Goal: Communication & Community: Answer question/provide support

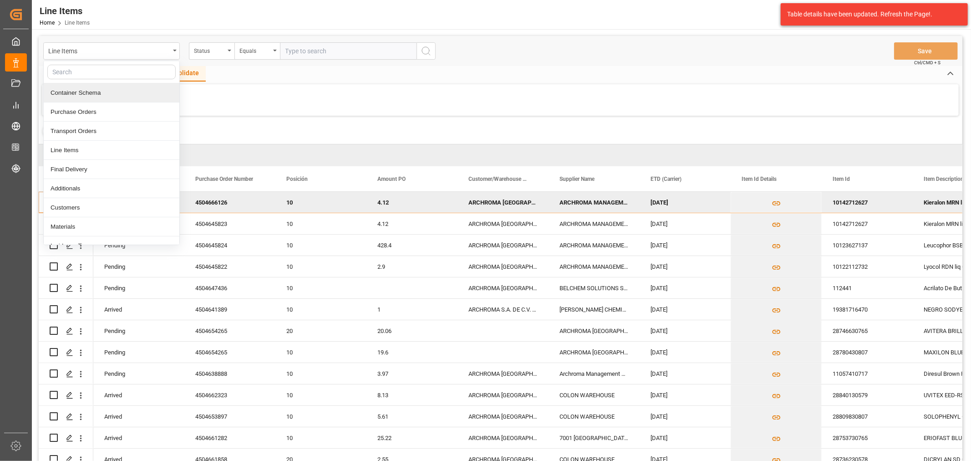
click at [97, 92] on div "Container Schema" at bounding box center [112, 92] width 136 height 19
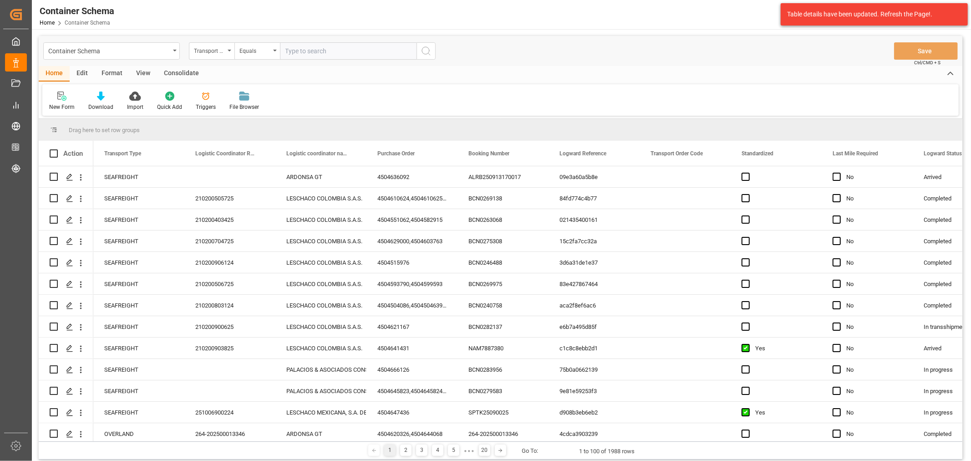
click at [211, 56] on div "Transport Type" at bounding box center [212, 50] width 46 height 17
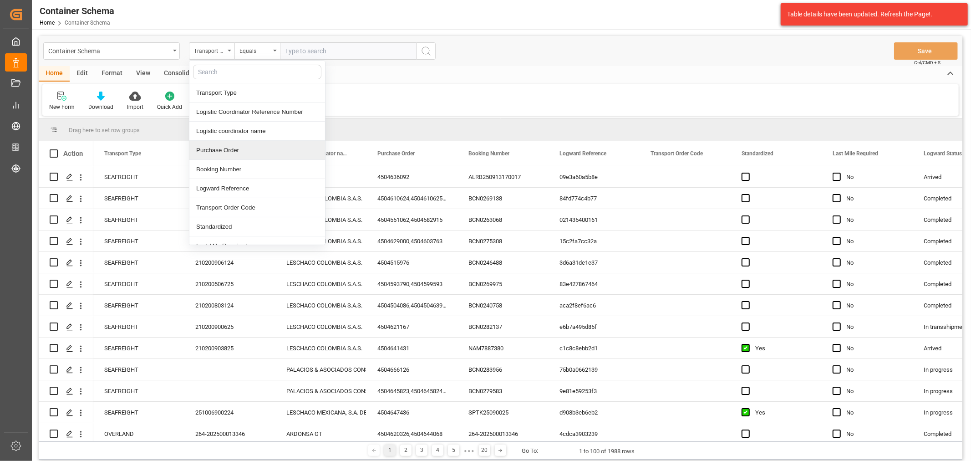
click at [239, 148] on div "Purchase Order" at bounding box center [257, 150] width 136 height 19
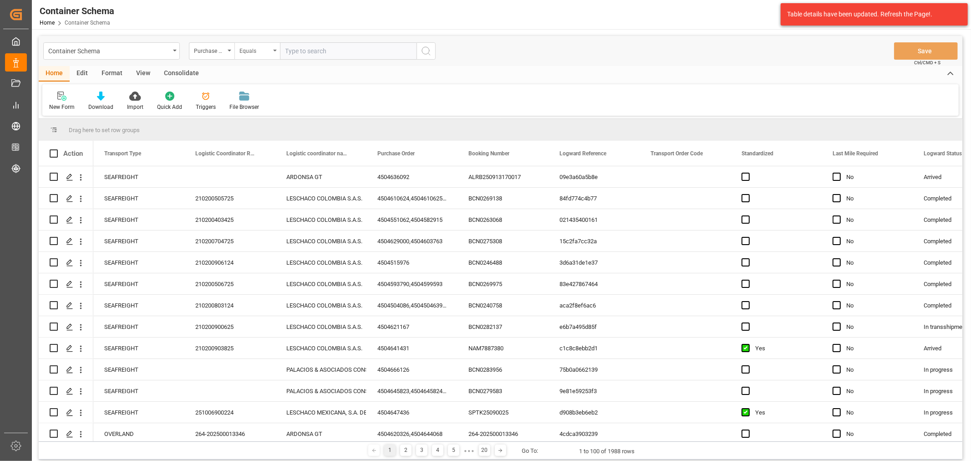
drag, startPoint x: 263, startPoint y: 51, endPoint x: 266, endPoint y: 57, distance: 6.7
click at [263, 51] on div "Equals" at bounding box center [254, 50] width 31 height 10
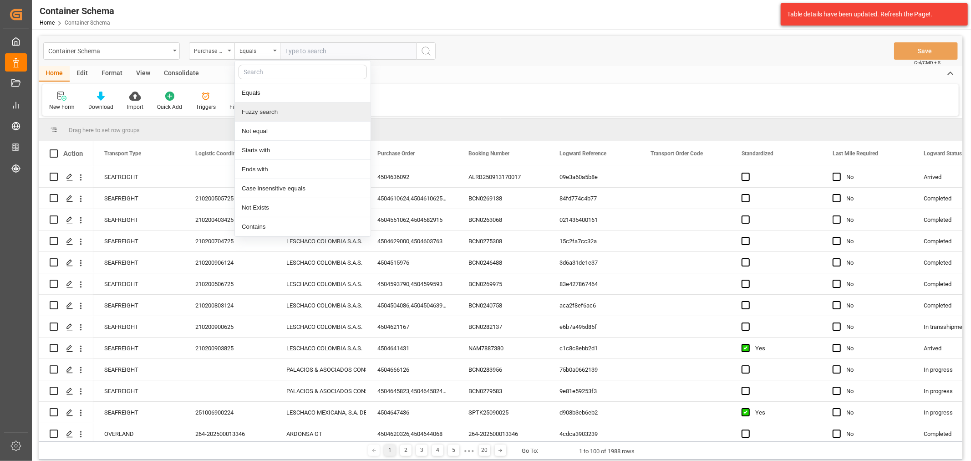
click at [278, 103] on div "Fuzzy search" at bounding box center [303, 111] width 136 height 19
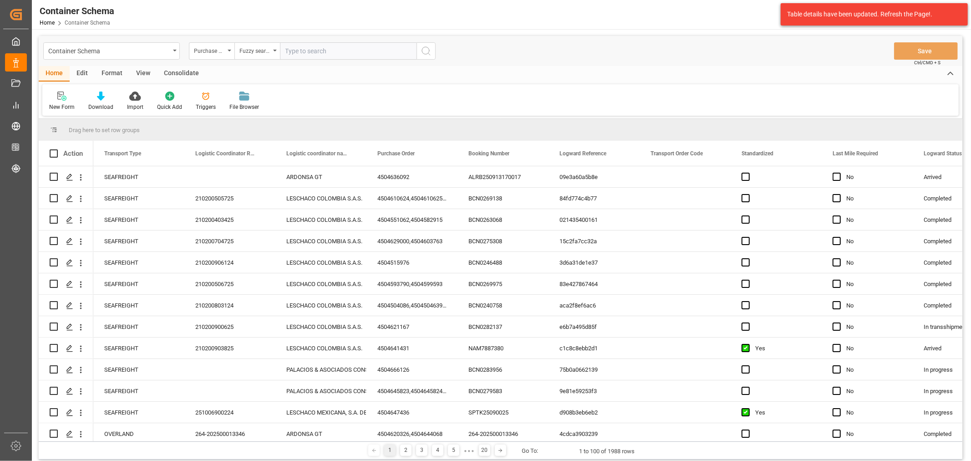
click at [326, 53] on input "text" at bounding box center [348, 50] width 137 height 17
paste input "4504659843"
type input "4504659843"
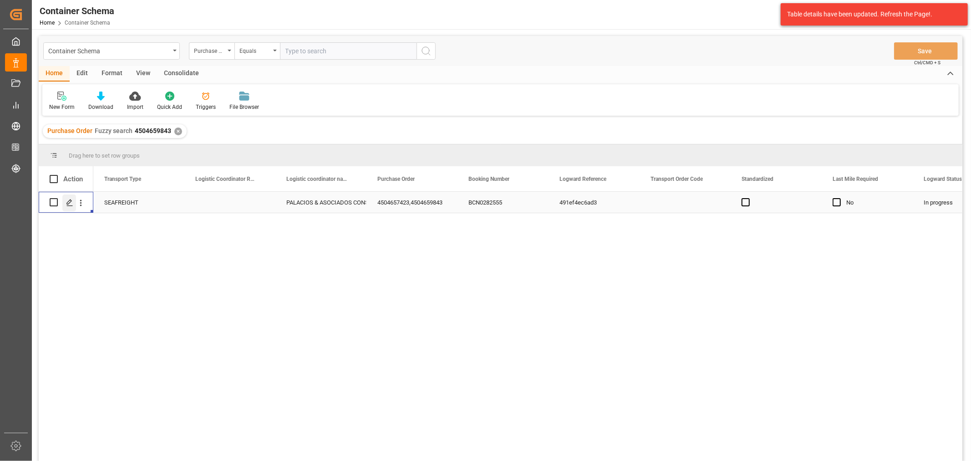
click at [71, 202] on icon "Press SPACE to select this row." at bounding box center [69, 202] width 7 height 7
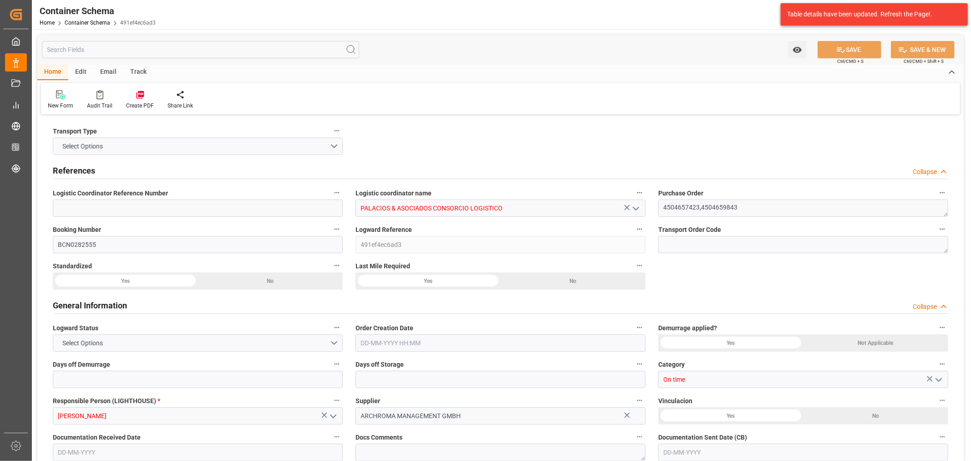
type input "0"
type input "3"
type input "2"
type input "7"
type input "6240"
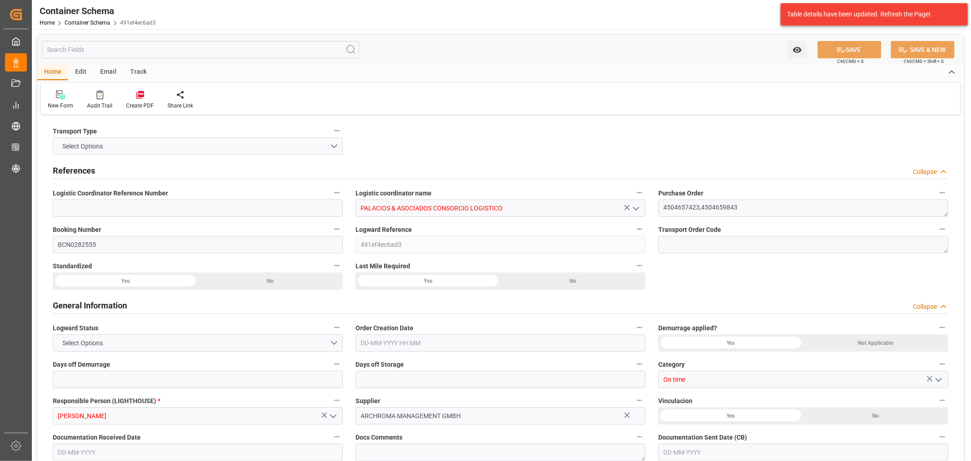
type input "3442.08"
type input "CMACGM"
type input "CMA CGM Group"
type input "ESBCN"
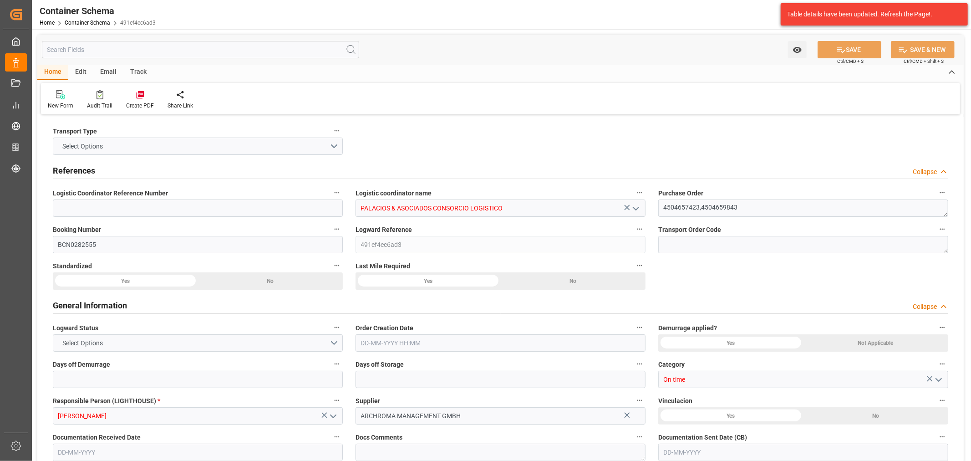
type input "PECLL"
type input "9948217"
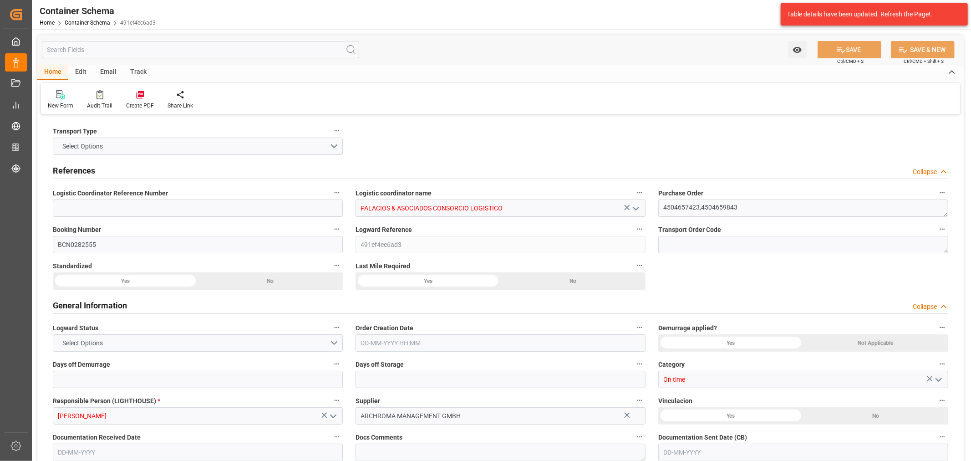
type input "9948217"
type input "0"
type input "[DATE] 12:45"
type input "[DATE]"
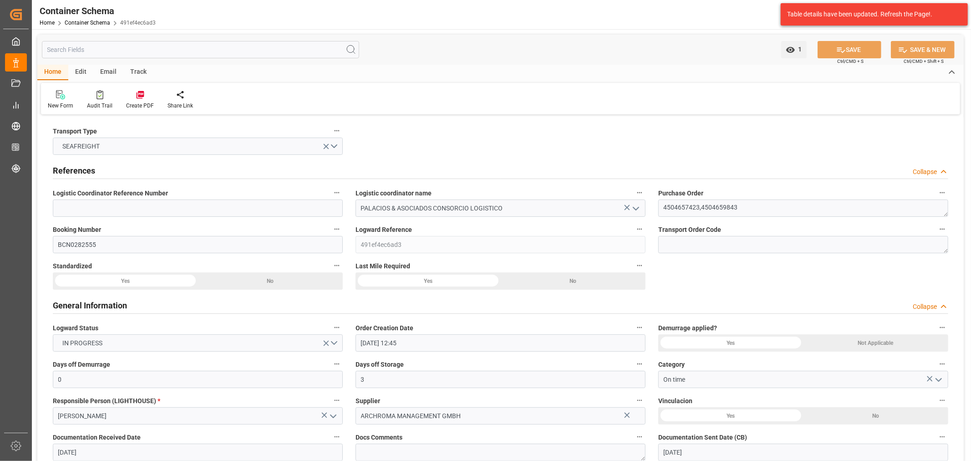
type input "[DATE]"
type input "[DATE] 04:36"
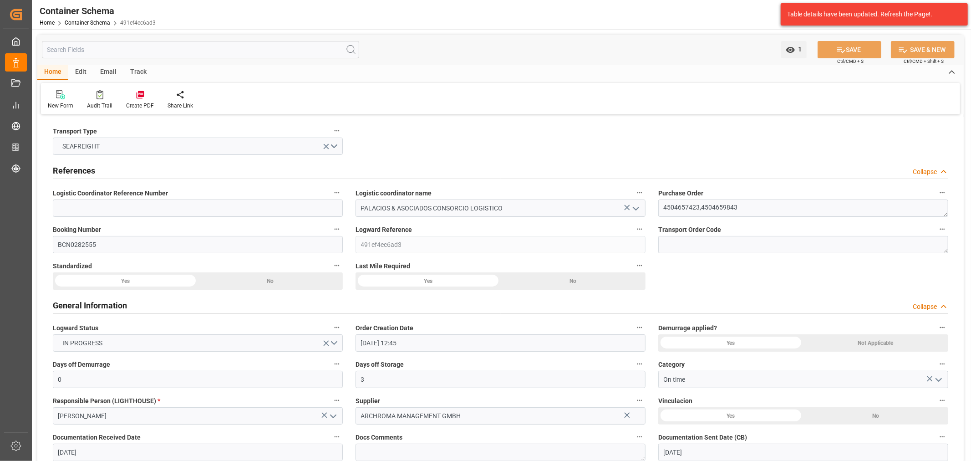
type input "[DATE] 17:43"
type input "[DATE]"
click at [137, 69] on div "Track" at bounding box center [138, 72] width 30 height 15
click at [58, 106] on div "Tracking" at bounding box center [58, 106] width 21 height 8
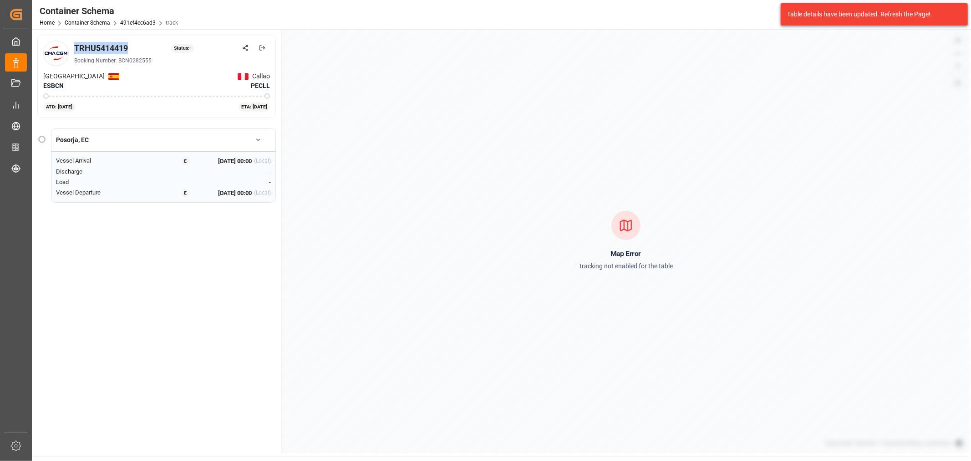
drag, startPoint x: 116, startPoint y: 49, endPoint x: 71, endPoint y: 49, distance: 44.6
click at [71, 49] on div "TRHU5414419 Status: - Booking Number: BCN0282555" at bounding box center [156, 53] width 227 height 25
copy div "TRHU5414419"
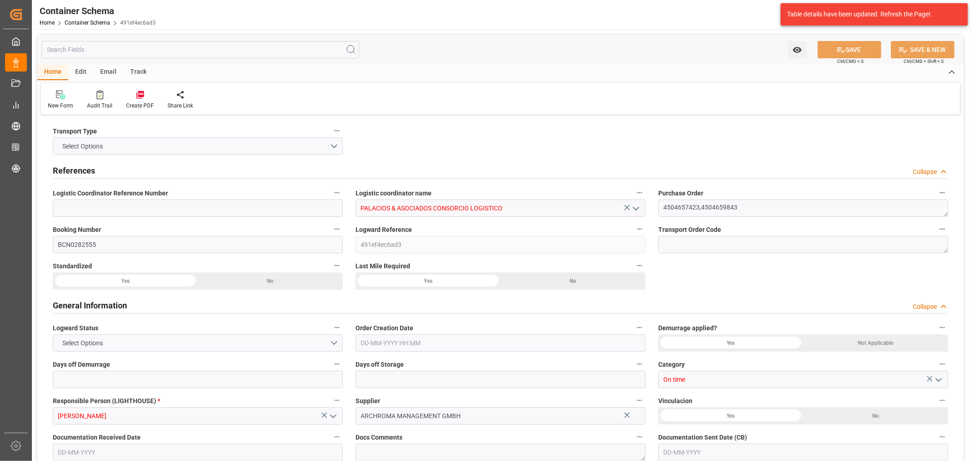
type input "0"
type input "3"
type input "2"
type input "7"
type input "6240"
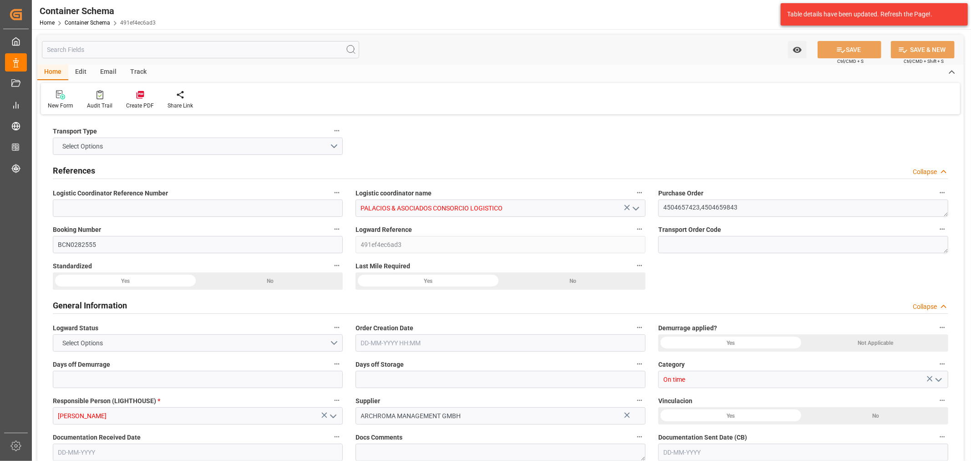
type input "3442.08"
type input "CMACGM"
type input "CMA CGM Group"
type input "ESBCN"
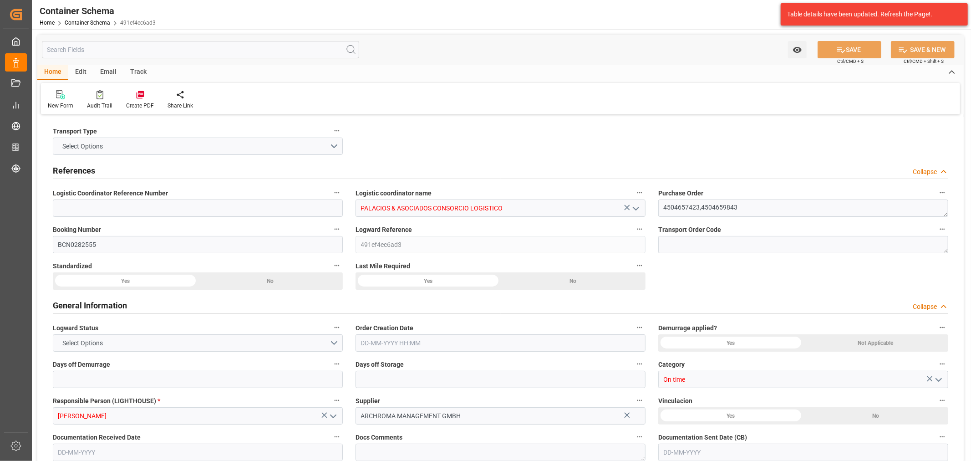
type input "PECLL"
type input "9948217"
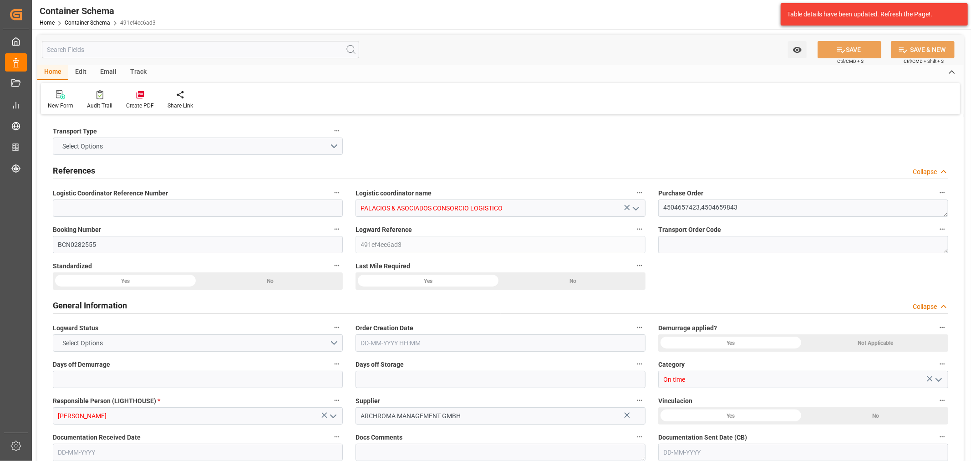
type input "9948217"
type input "0"
type input "[DATE] 12:45"
type input "[DATE]"
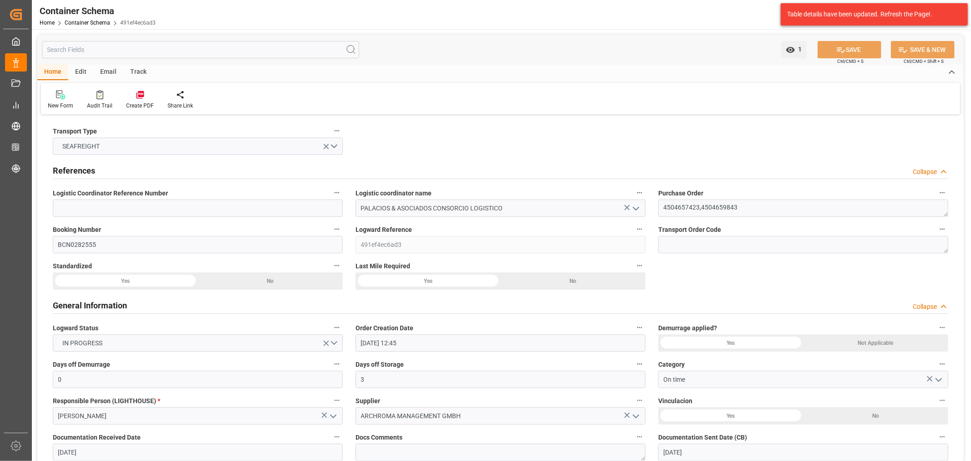
type input "[DATE]"
type input "[DATE] 04:36"
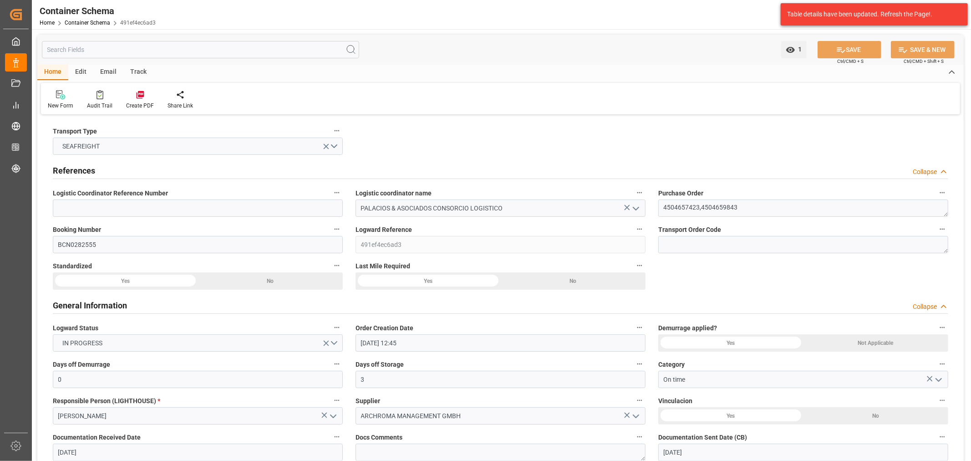
type input "[DATE] 17:43"
type input "[DATE]"
click at [112, 71] on div "Email" at bounding box center [108, 72] width 30 height 15
click at [59, 97] on icon at bounding box center [62, 96] width 12 height 6
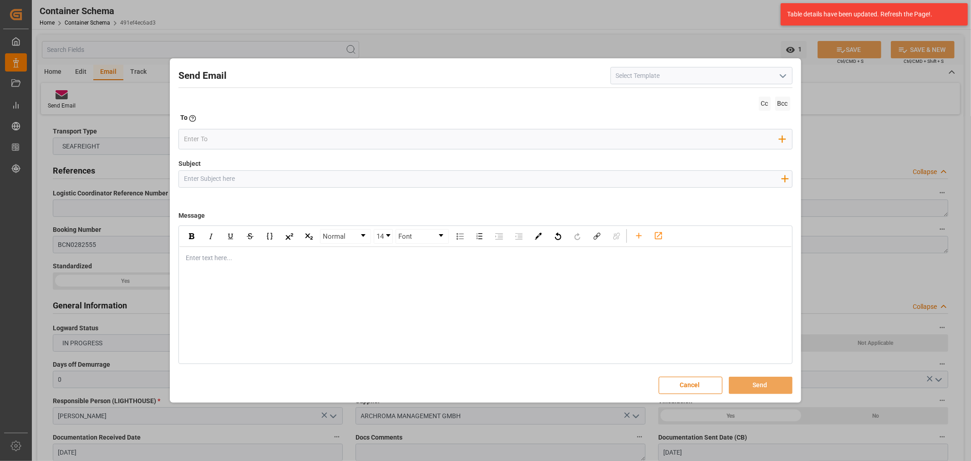
click at [303, 274] on div "Normal 14 Font Enter text here..." at bounding box center [485, 294] width 614 height 138
click at [249, 258] on div "rdw-editor" at bounding box center [485, 258] width 599 height 10
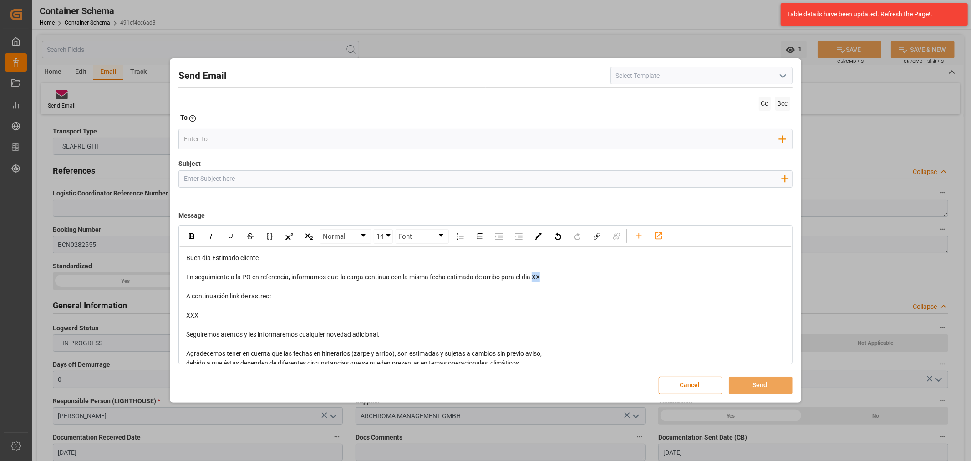
drag, startPoint x: 548, startPoint y: 280, endPoint x: 536, endPoint y: 278, distance: 12.1
click at [536, 278] on div "En seguimiento a la PO en referencia, informamos que la carga continua con la m…" at bounding box center [485, 277] width 599 height 10
drag, startPoint x: 218, startPoint y: 317, endPoint x: 184, endPoint y: 294, distance: 41.2
click at [184, 294] on div "Buen dia Estimado cliente En seguimiento a la PO en referencia, informamos que …" at bounding box center [485, 339] width 612 height 185
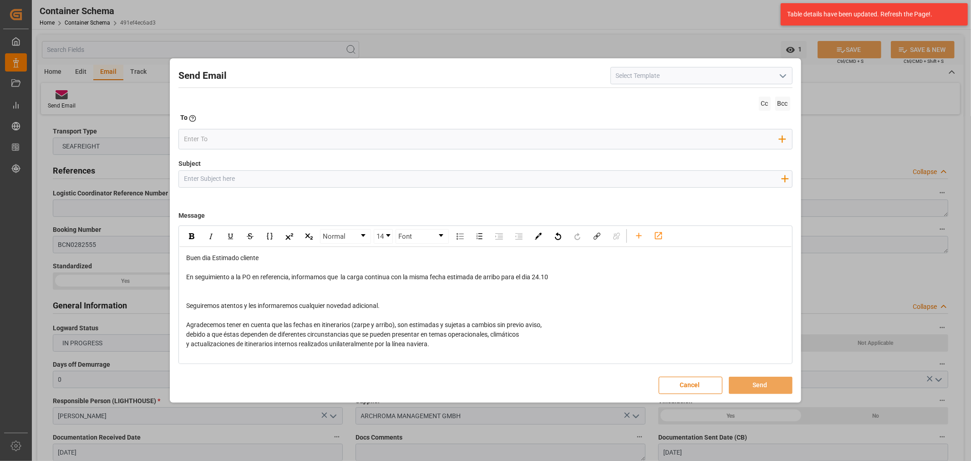
click at [206, 184] on input "Subject" at bounding box center [482, 179] width 607 height 16
paste input "PO 4504659843,4504657423 //TE//VARIACION ETA/ARCHROMA MANAGEMENT GMBH//ARCHROMA…"
drag, startPoint x: 332, startPoint y: 178, endPoint x: 286, endPoint y: 179, distance: 46.5
click at [286, 179] on input "PO 4504659843,4504657423 //TE//VARIACION ETA/ARCHROMA MANAGEMENT GMBH//ARCHROMA…" at bounding box center [482, 179] width 607 height 16
type input "PO 4504659843,4504657423 //TE//LOGWARD STATUSARCHROMA MANAGEMENT GMBH//ARCHROMA…"
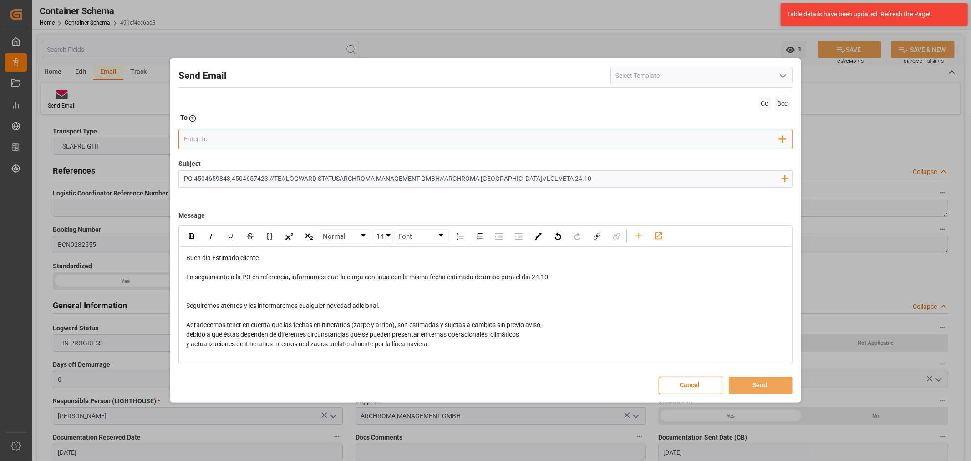
click at [239, 136] on input "email" at bounding box center [481, 139] width 595 height 14
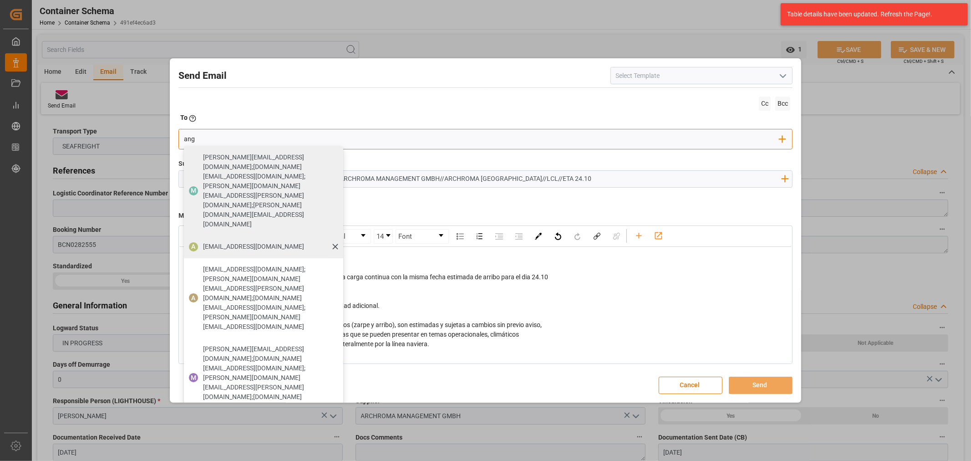
type input "ang"
click at [216, 242] on span "[EMAIL_ADDRESS][DOMAIN_NAME]" at bounding box center [253, 247] width 101 height 10
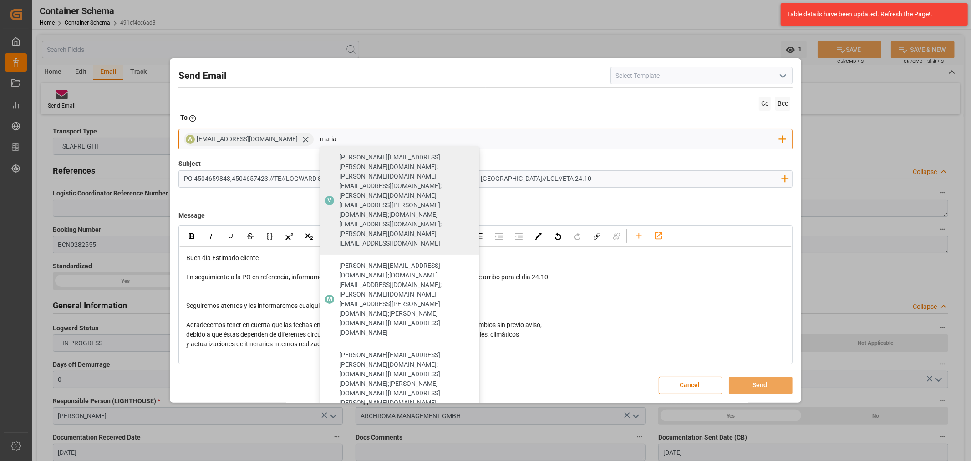
type input "maria"
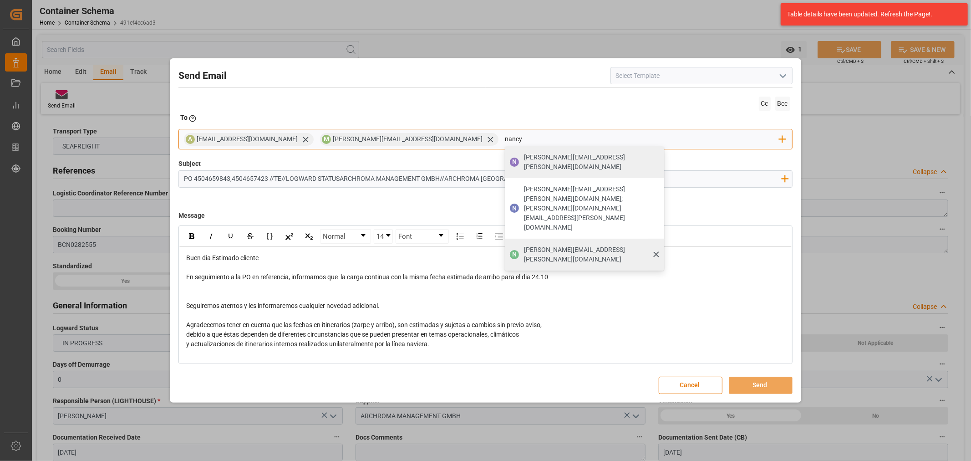
type input "nancy"
click at [524, 245] on span "[PERSON_NAME][EMAIL_ADDRESS][PERSON_NAME][DOMAIN_NAME]" at bounding box center [591, 254] width 134 height 19
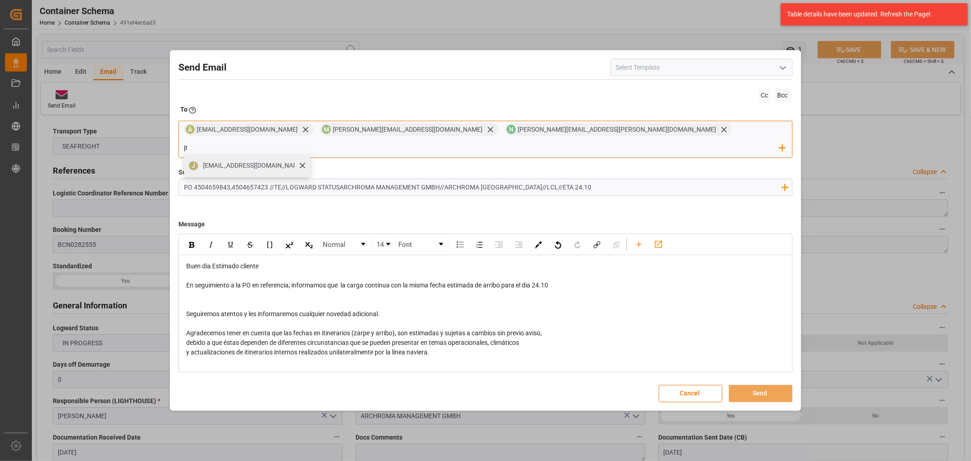
type input "jt"
click at [304, 161] on span "[EMAIL_ADDRESS][DOMAIN_NAME]" at bounding box center [253, 166] width 101 height 10
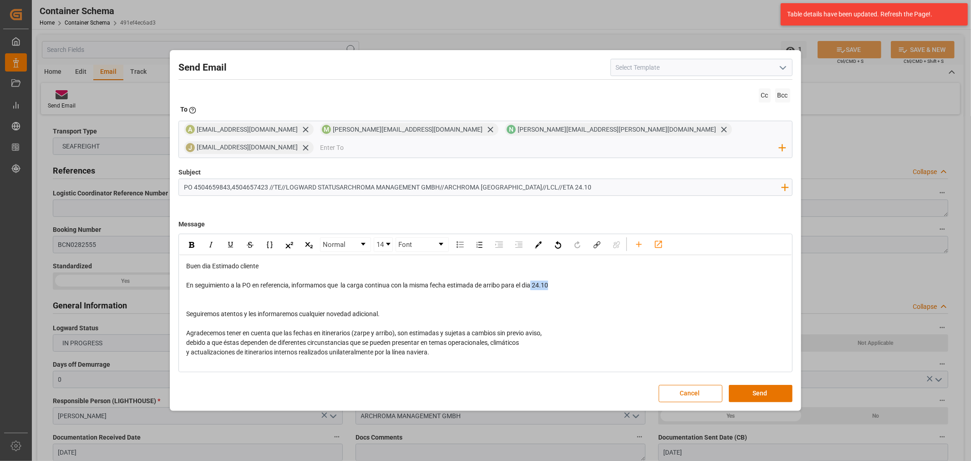
drag, startPoint x: 561, startPoint y: 278, endPoint x: 533, endPoint y: 279, distance: 28.2
click at [533, 280] on div "En seguimiento a la PO en referencia, informamos que la carga continua con la m…" at bounding box center [485, 285] width 599 height 10
click at [192, 242] on img "rdw-inline-control" at bounding box center [191, 245] width 5 height 6
click at [761, 389] on button "Send" at bounding box center [761, 393] width 64 height 17
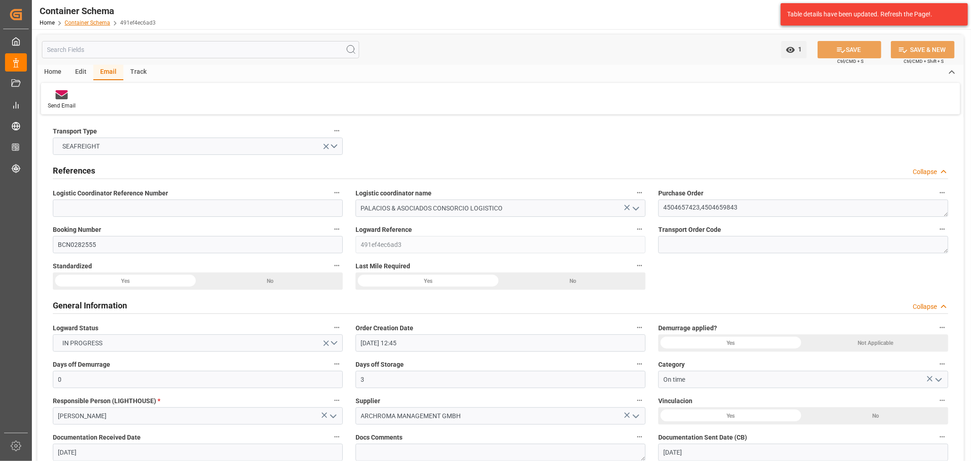
drag, startPoint x: 98, startPoint y: 15, endPoint x: 97, endPoint y: 20, distance: 4.8
click at [98, 16] on div "Container Schema" at bounding box center [98, 11] width 116 height 14
click at [96, 23] on link "Container Schema" at bounding box center [88, 23] width 46 height 6
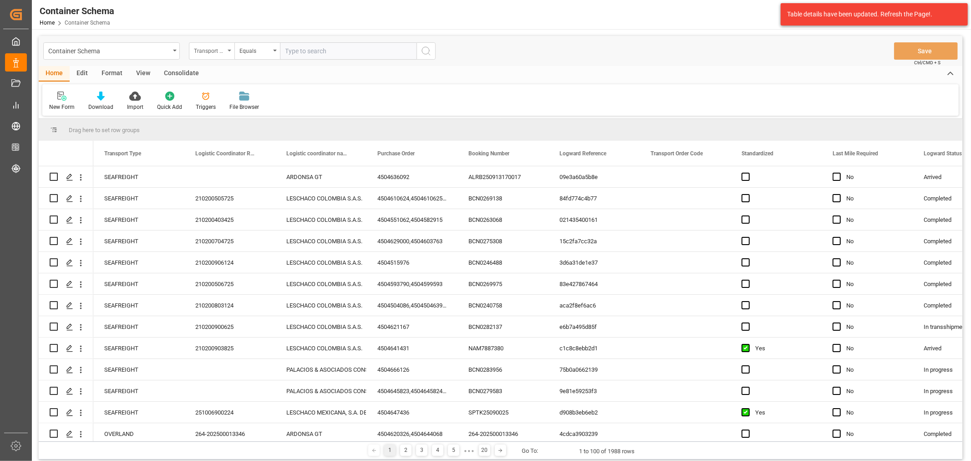
click at [209, 53] on div "Transport Type" at bounding box center [209, 50] width 31 height 10
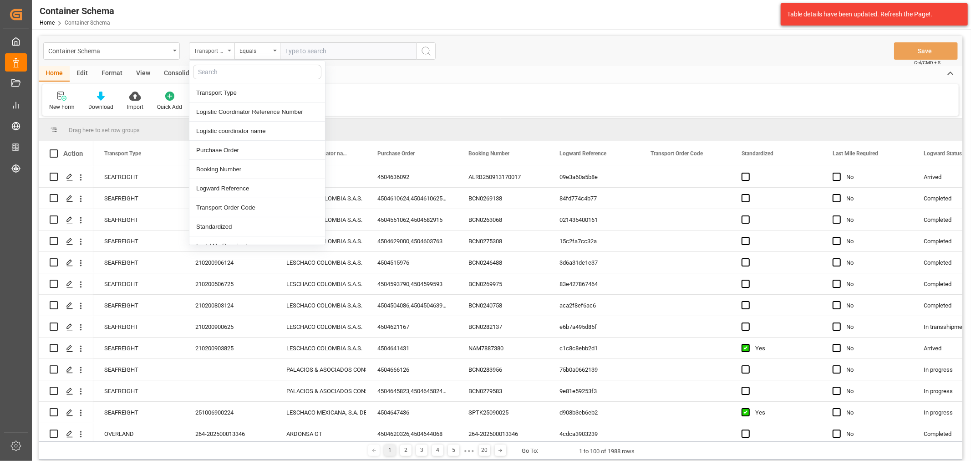
click at [213, 52] on div "Transport Type" at bounding box center [209, 50] width 31 height 10
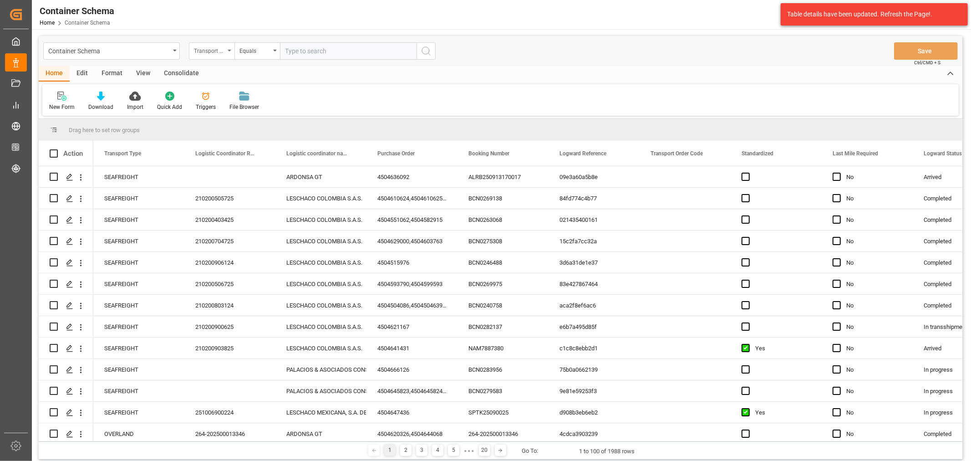
click at [213, 52] on div "Transport Type" at bounding box center [209, 50] width 31 height 10
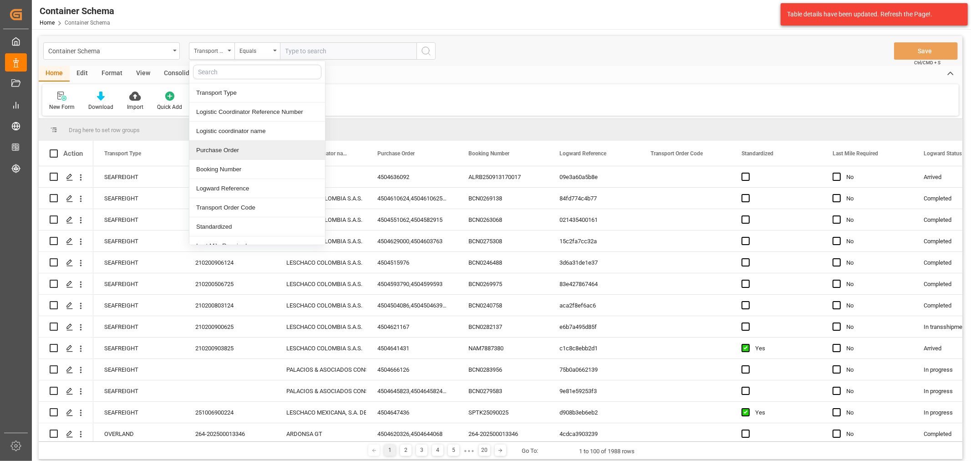
click at [234, 149] on div "Purchase Order" at bounding box center [257, 150] width 136 height 19
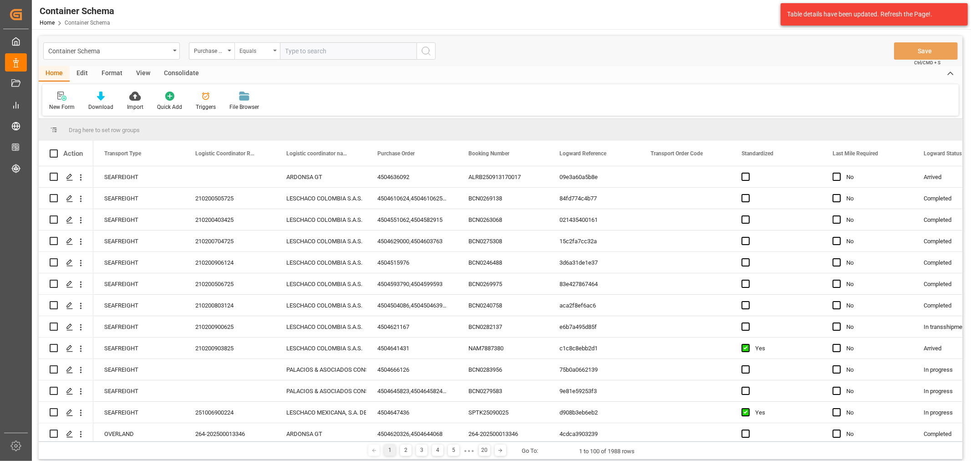
click at [251, 48] on div "Equals" at bounding box center [254, 50] width 31 height 10
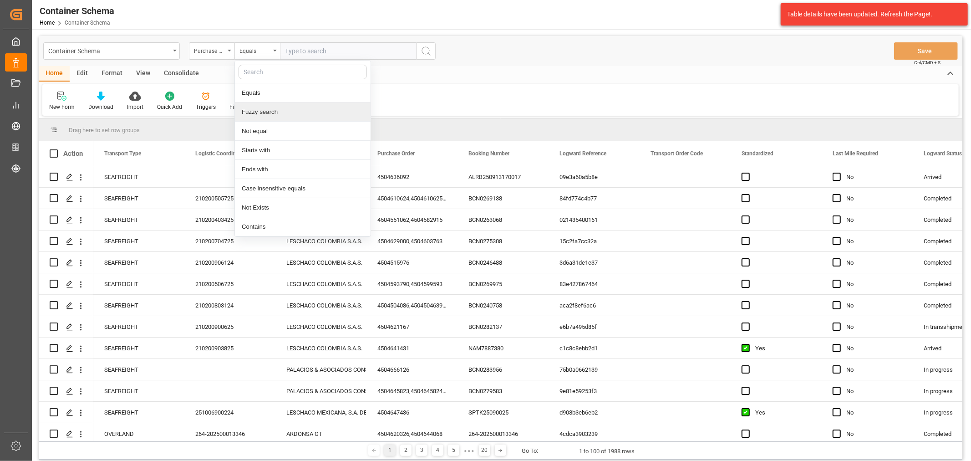
click at [278, 117] on div "Fuzzy search" at bounding box center [303, 111] width 136 height 19
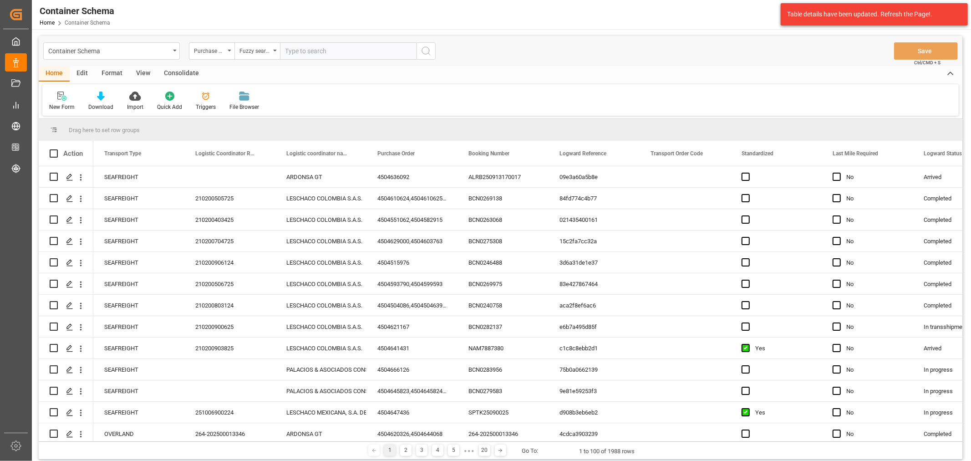
click at [307, 56] on input "text" at bounding box center [348, 50] width 137 height 17
paste input "4504622452"
type input "4504622452"
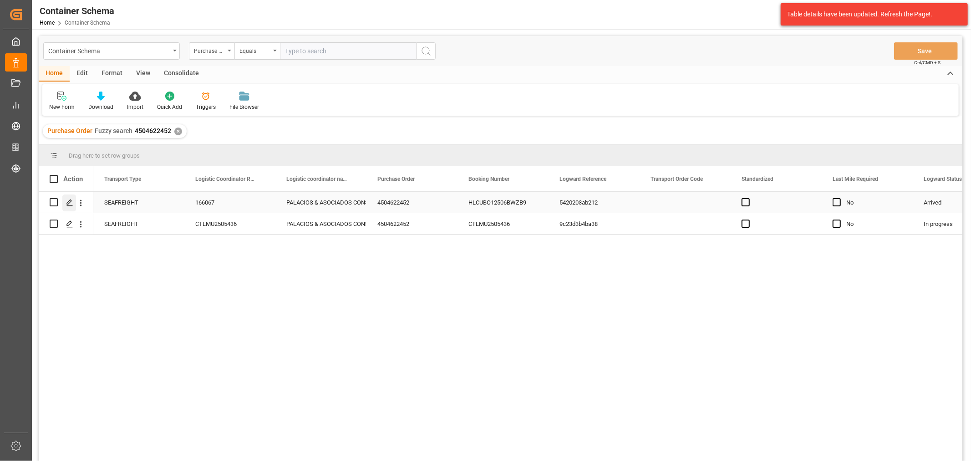
click at [69, 199] on icon "Press SPACE to select this row." at bounding box center [69, 202] width 7 height 7
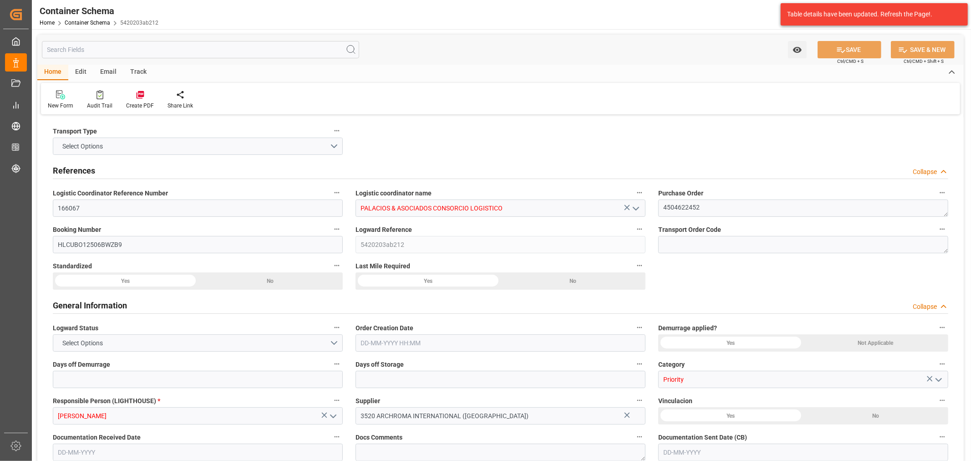
type input "0"
type input "3"
type input "18"
type input "5200"
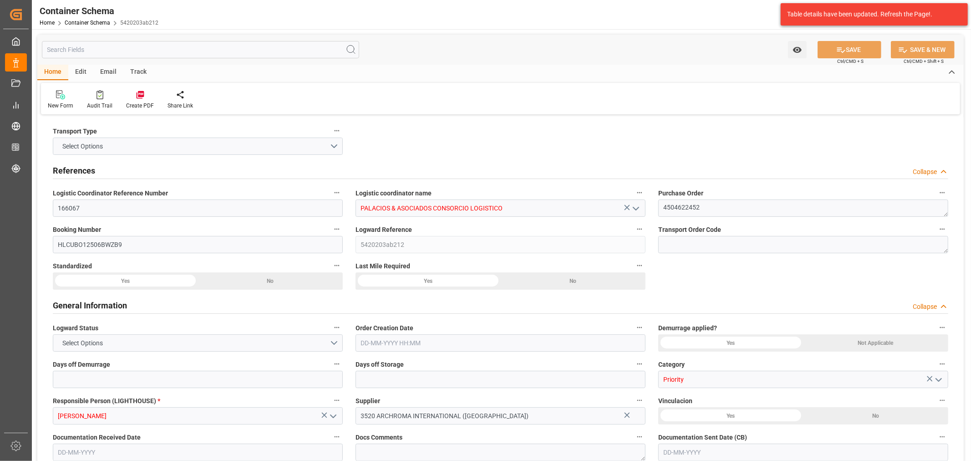
type input "5823.6"
type input "Hapag [PERSON_NAME]"
type input "Hapag [PERSON_NAME] Aktiengesellschaft"
type input "INMUN"
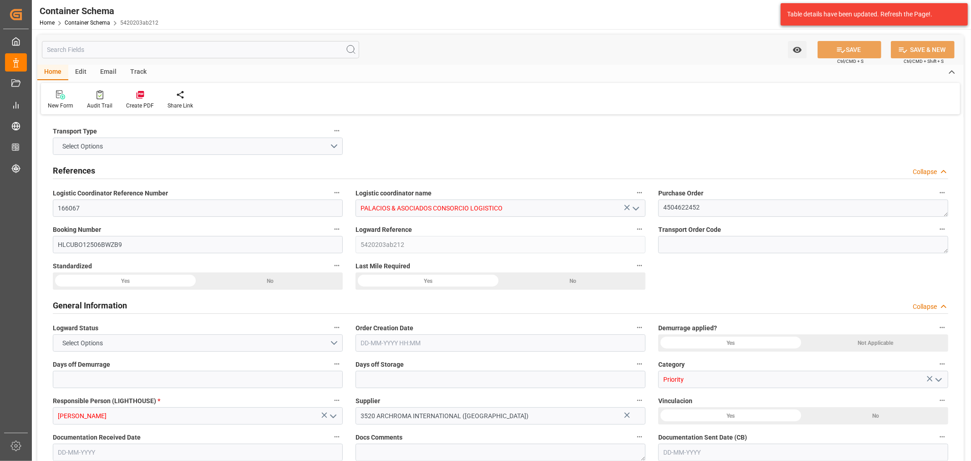
type input "PECLL"
type input "9936408"
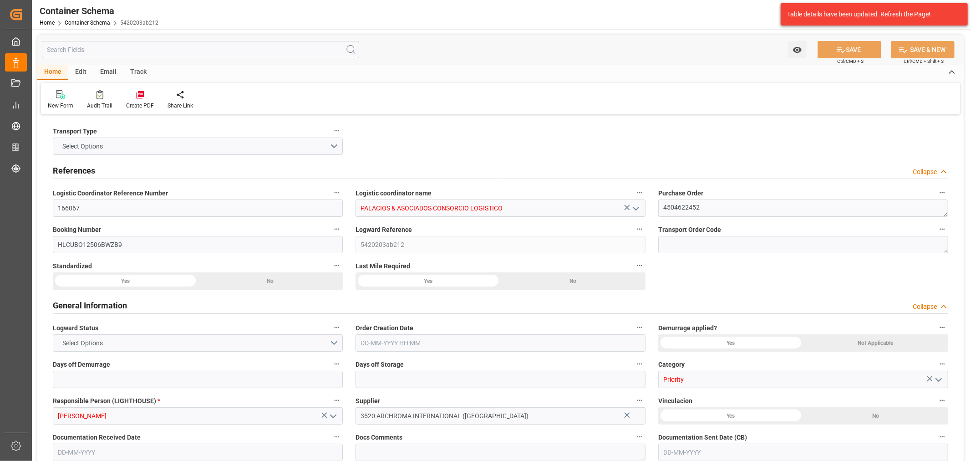
type input "9936408"
type input "0"
type input "78"
type input "6"
type input "[DATE] 14:15"
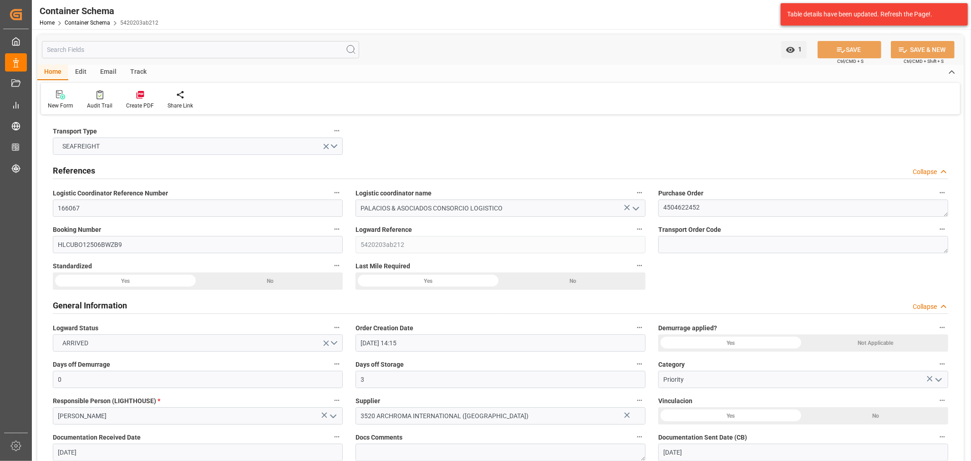
type input "[DATE]"
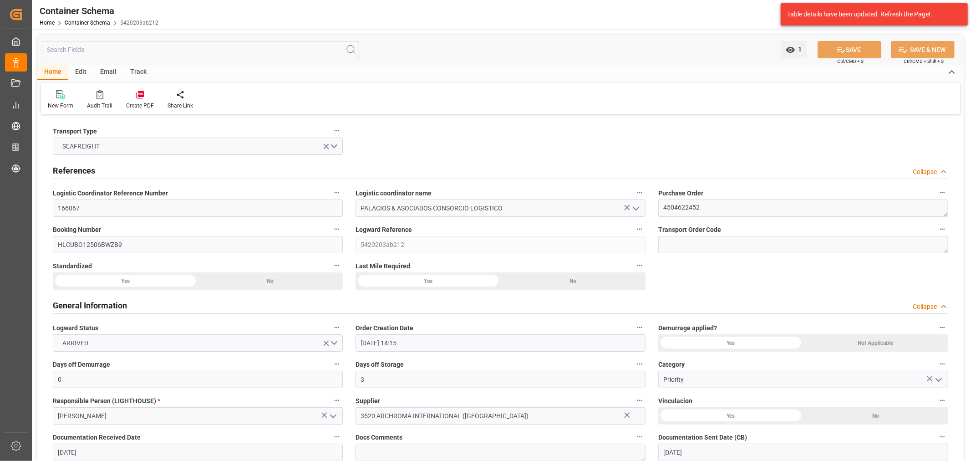
type input "[DATE] 19:53"
type input "[DATE] 19:21"
type input "[DATE]"
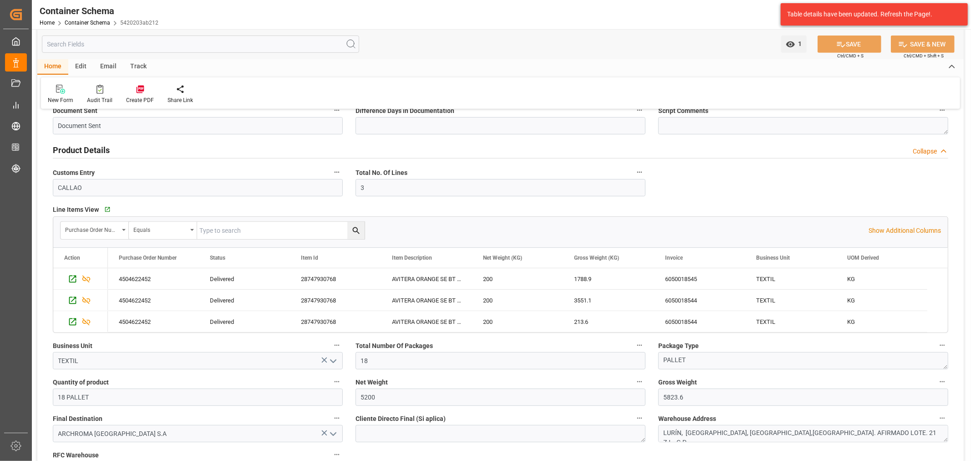
scroll to position [354, 0]
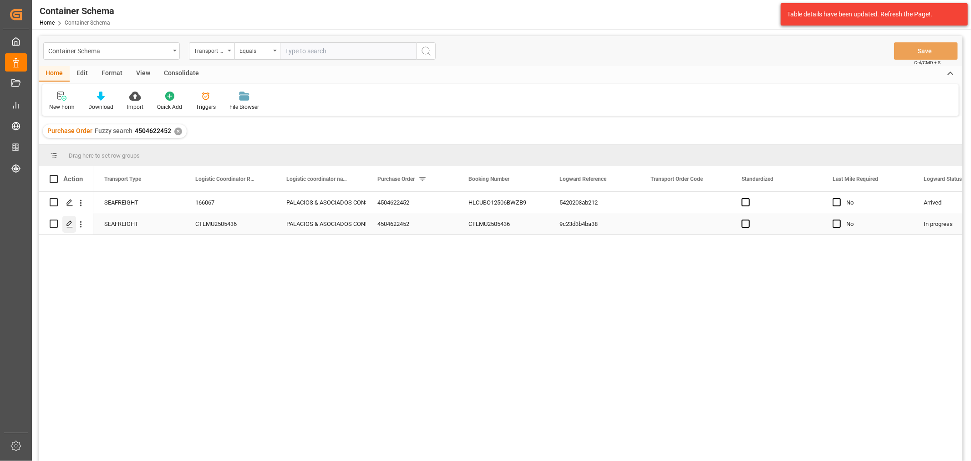
click at [67, 220] on div "Press SPACE to select this row." at bounding box center [69, 224] width 14 height 17
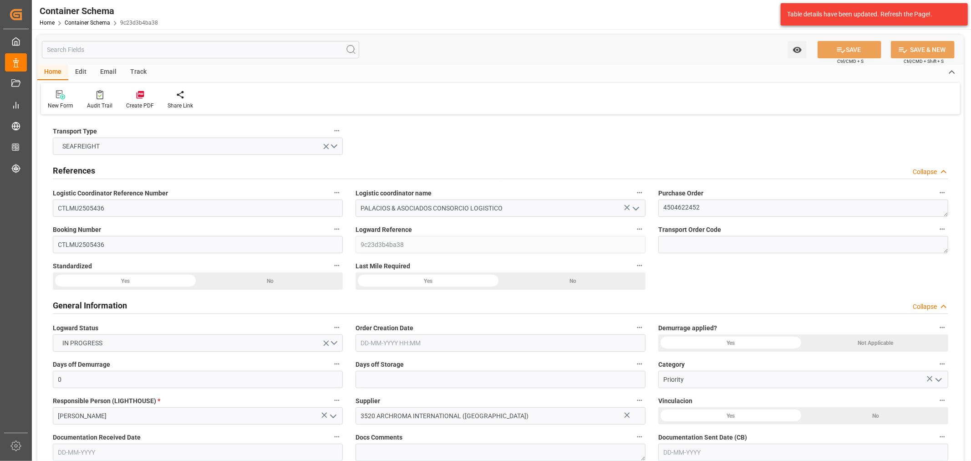
type input "0"
type input "1"
type input "2"
type input "475"
type input "537.3"
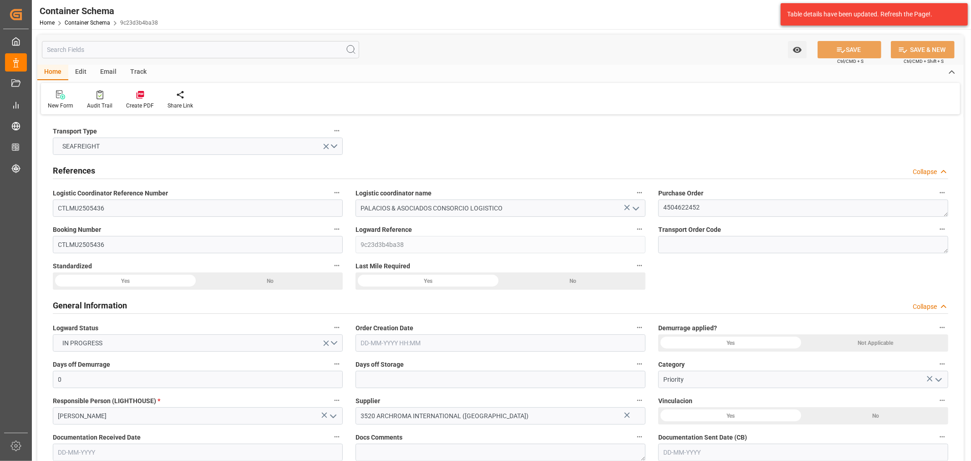
type input "MSC"
type input "Mediterranean Shipping Company"
type input "INNSA"
type input "PECLL"
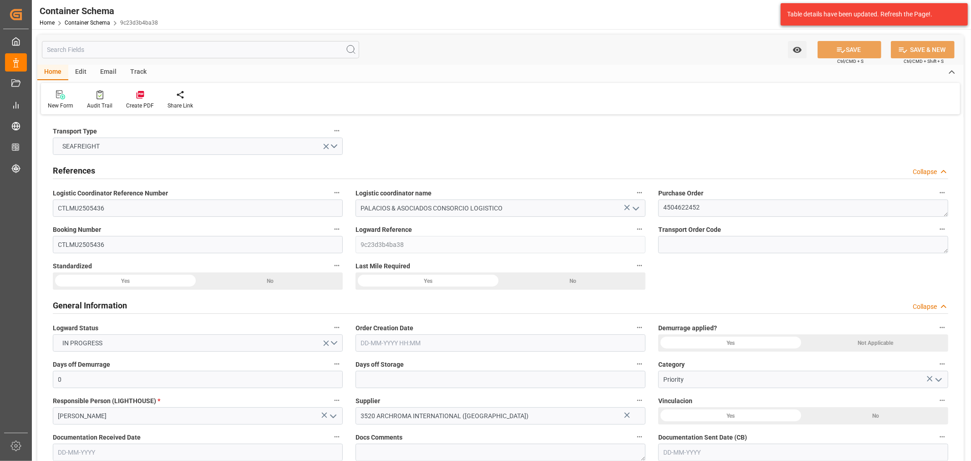
type input "PECLL"
type input "9908059"
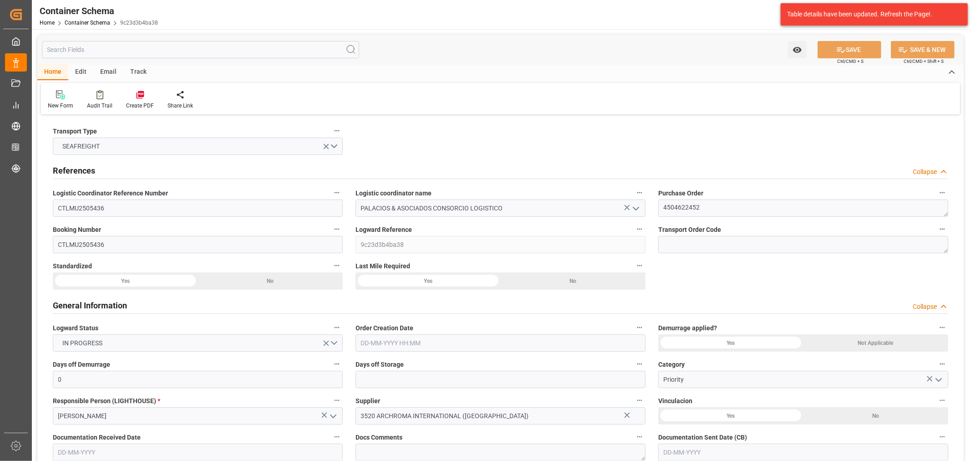
type input "0"
type input "[DATE] 09:15"
type input "[DATE]"
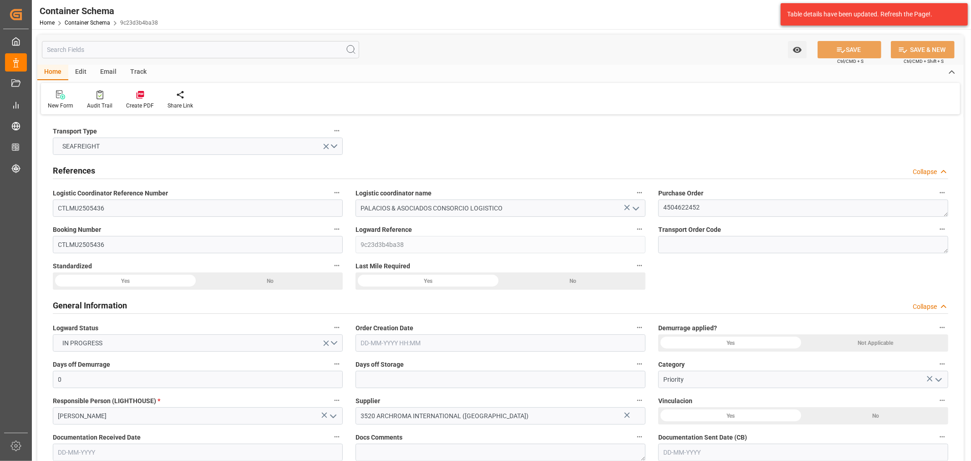
type input "[DATE]"
type input "[DATE] 09:01"
type input "[DATE] 14:04"
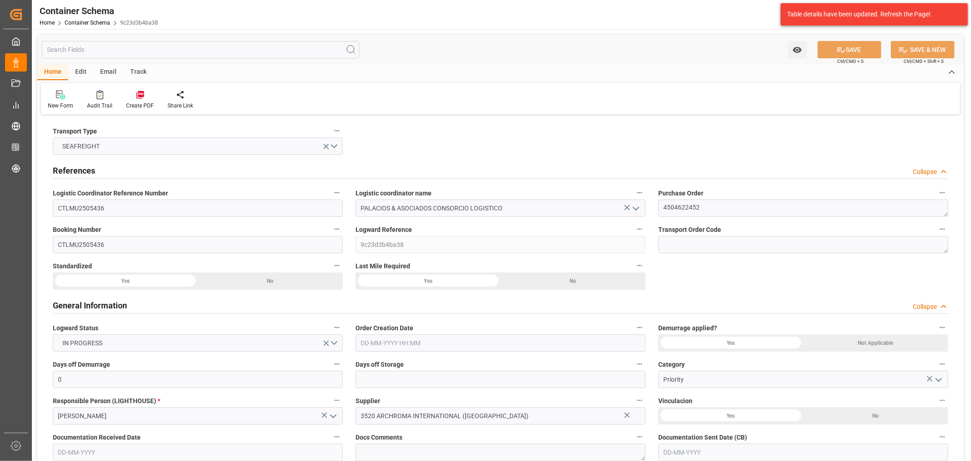
type input "[DATE]"
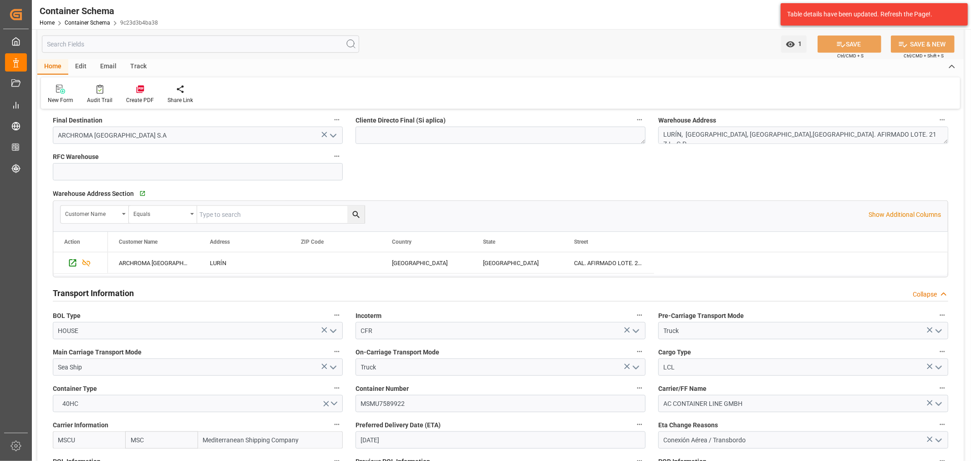
scroll to position [708, 0]
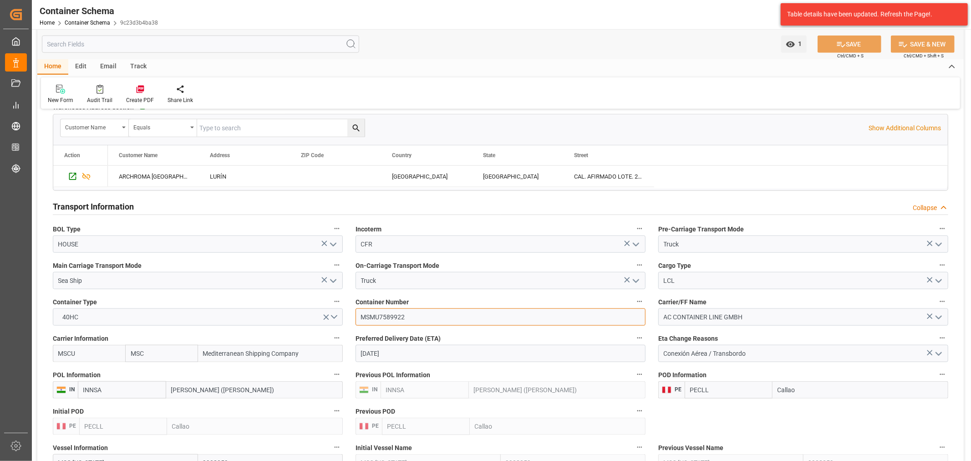
click at [396, 315] on input "MSMU7589922" at bounding box center [500, 316] width 290 height 17
click at [507, 356] on input "[DATE]" at bounding box center [500, 353] width 290 height 17
click at [476, 221] on button "Next Month" at bounding box center [478, 219] width 5 height 5
click at [475, 256] on span "2" at bounding box center [473, 253] width 3 height 6
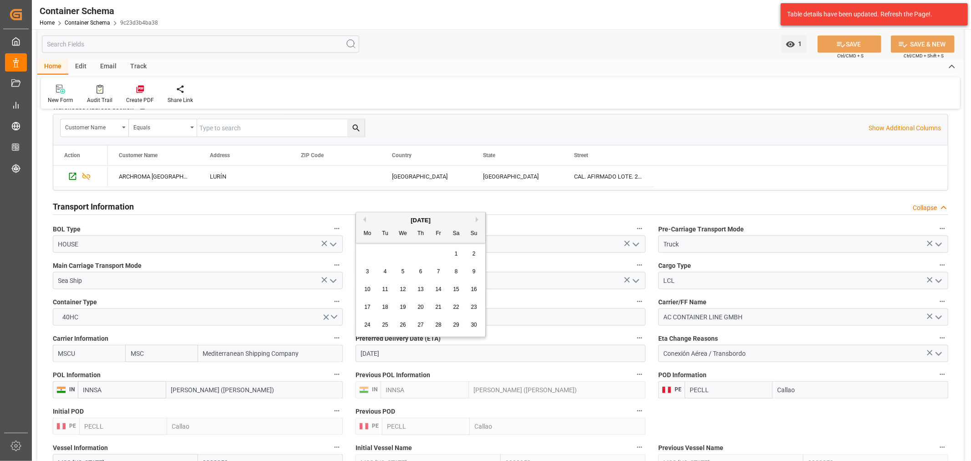
type input "[DATE]"
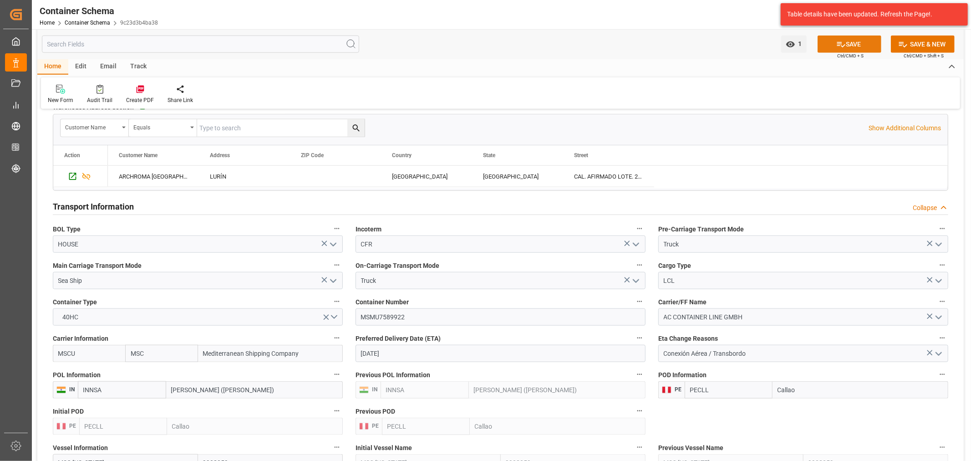
click at [845, 43] on button "SAVE" at bounding box center [849, 44] width 64 height 17
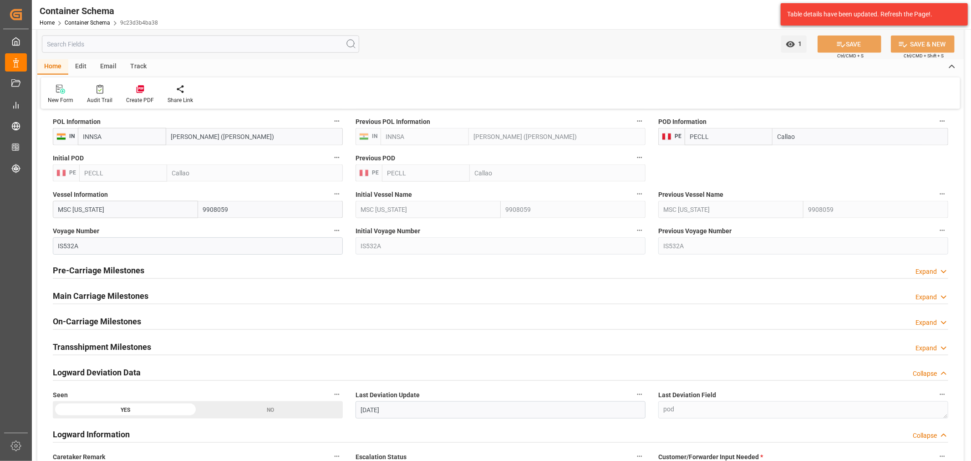
click at [153, 271] on div "Pre-Carriage Milestones Expand" at bounding box center [500, 269] width 895 height 17
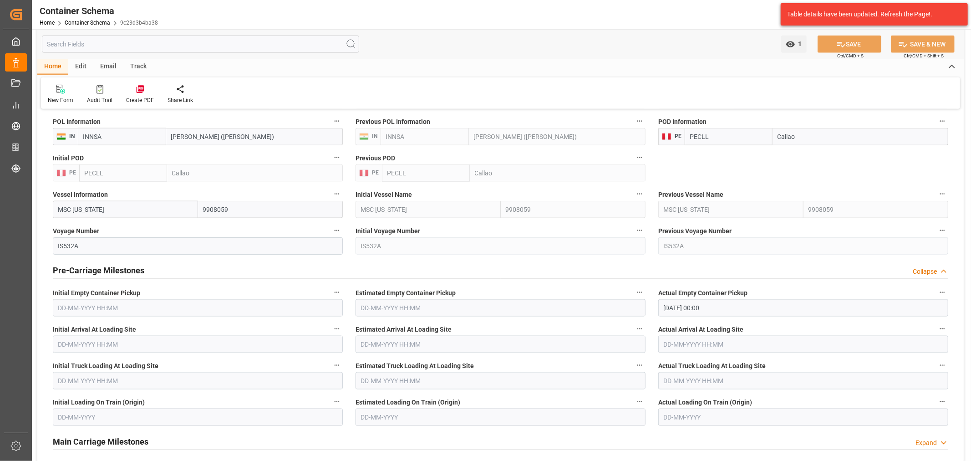
click at [153, 271] on div "Pre-Carriage Milestones Collapse" at bounding box center [500, 269] width 895 height 17
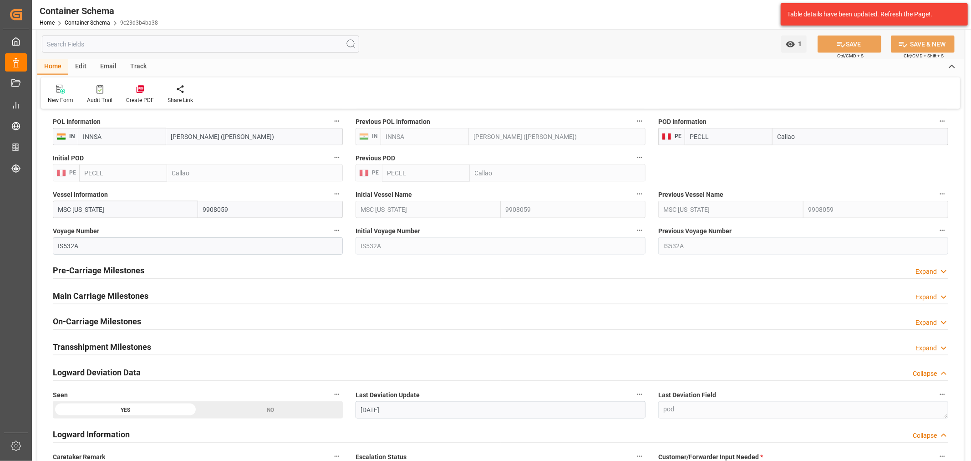
click at [138, 288] on div "Main Carriage Milestones" at bounding box center [101, 294] width 96 height 17
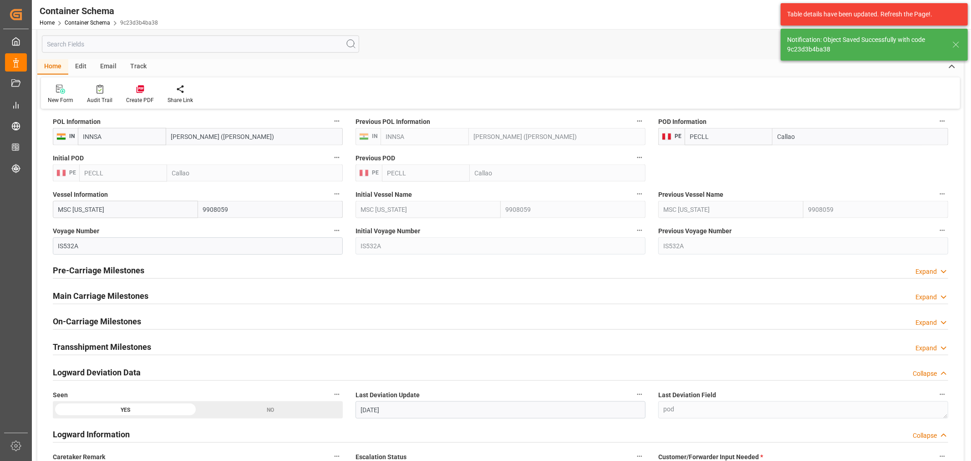
type input "[DATE]"
type input "[DATE] 17:20"
click at [114, 269] on h2 "Pre-Carriage Milestones" at bounding box center [98, 270] width 91 height 12
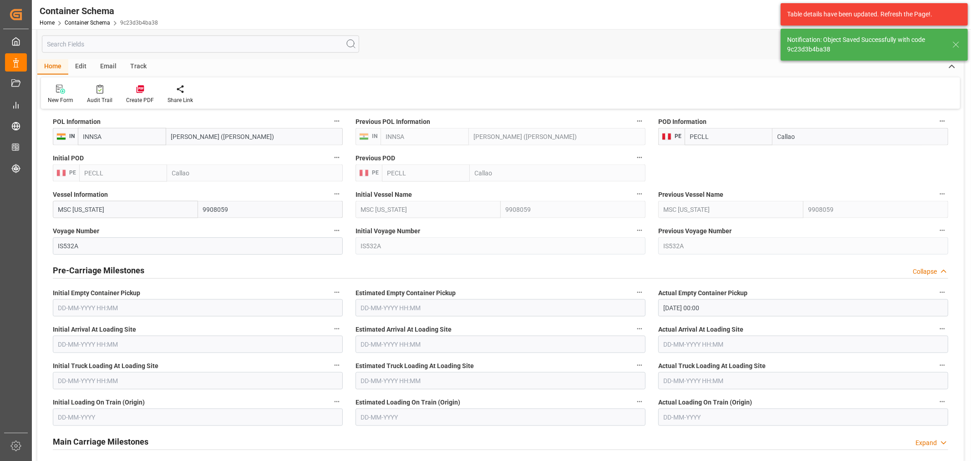
click at [114, 269] on h2 "Pre-Carriage Milestones" at bounding box center [98, 270] width 91 height 12
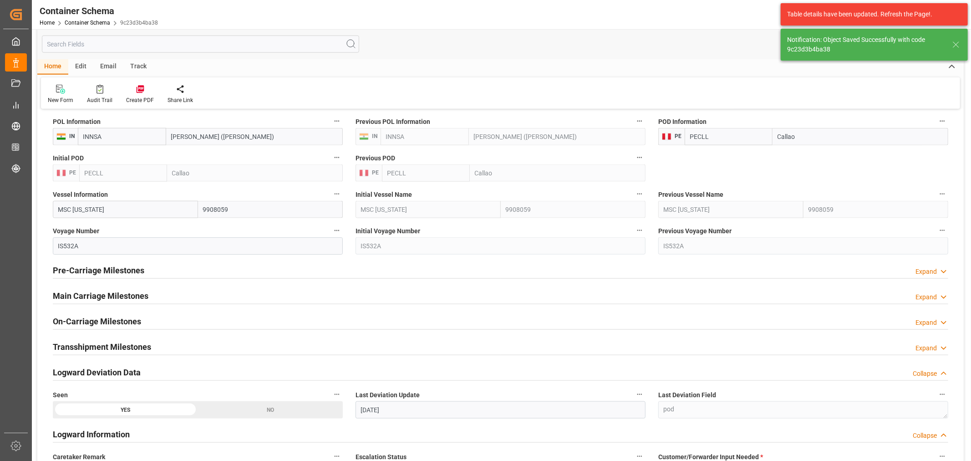
click at [107, 288] on div "Main Carriage Milestones" at bounding box center [101, 294] width 96 height 17
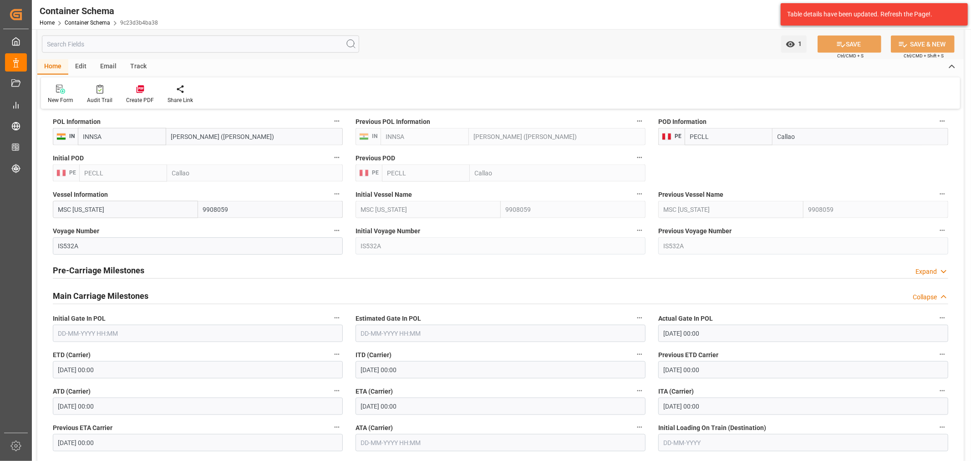
click at [421, 413] on input "[DATE] 00:00" at bounding box center [500, 405] width 290 height 17
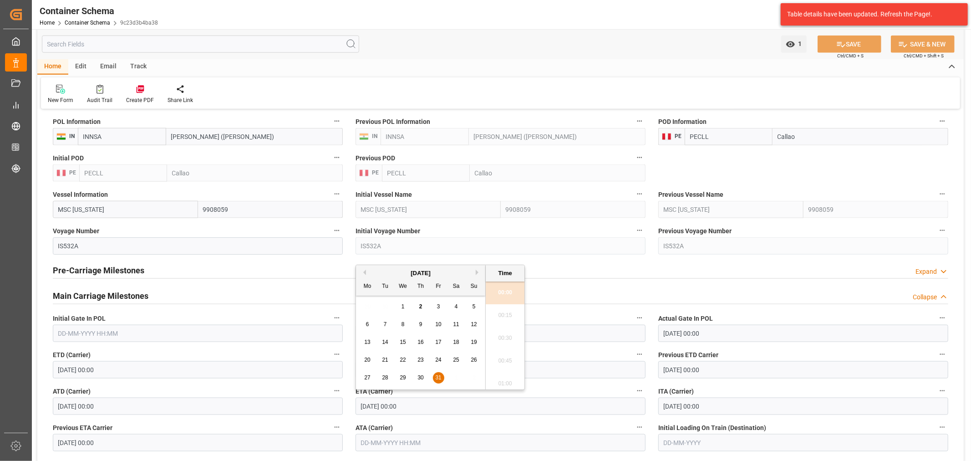
click at [477, 272] on button "Next Month" at bounding box center [478, 271] width 5 height 5
click at [476, 307] on div "2" at bounding box center [473, 306] width 11 height 11
type input "[DATE] 00:00"
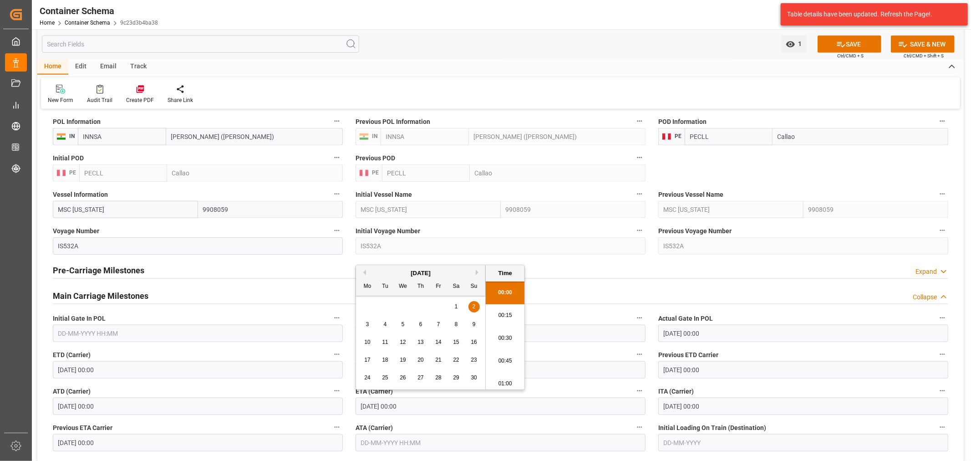
click at [836, 44] on icon at bounding box center [841, 45] width 10 height 10
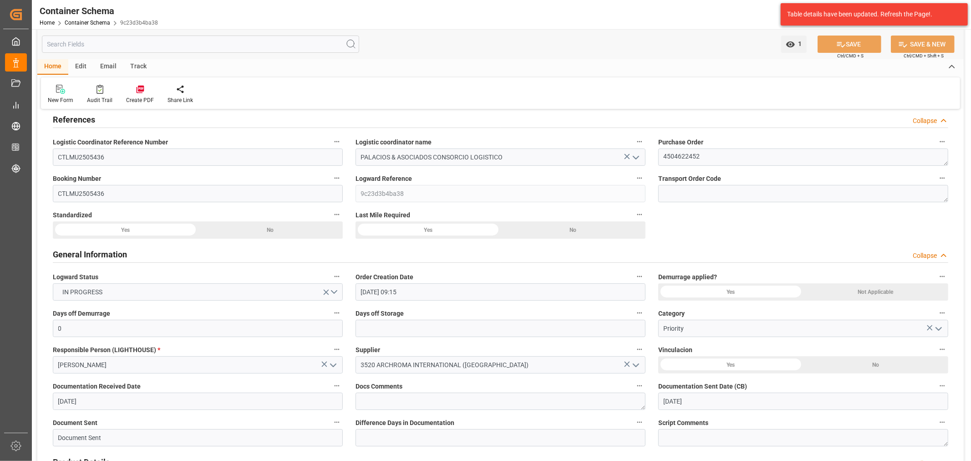
scroll to position [0, 0]
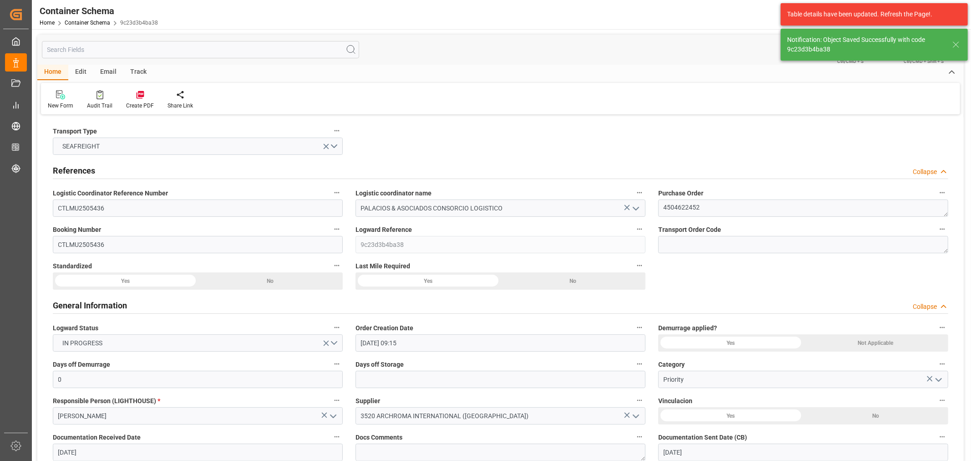
type input "2"
click at [107, 71] on div "Email" at bounding box center [108, 72] width 30 height 15
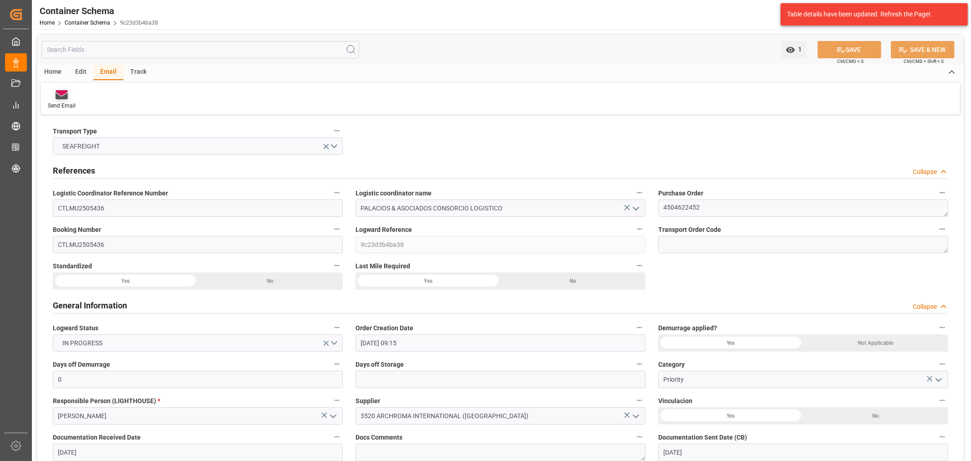
click at [60, 92] on icon at bounding box center [62, 92] width 12 height 5
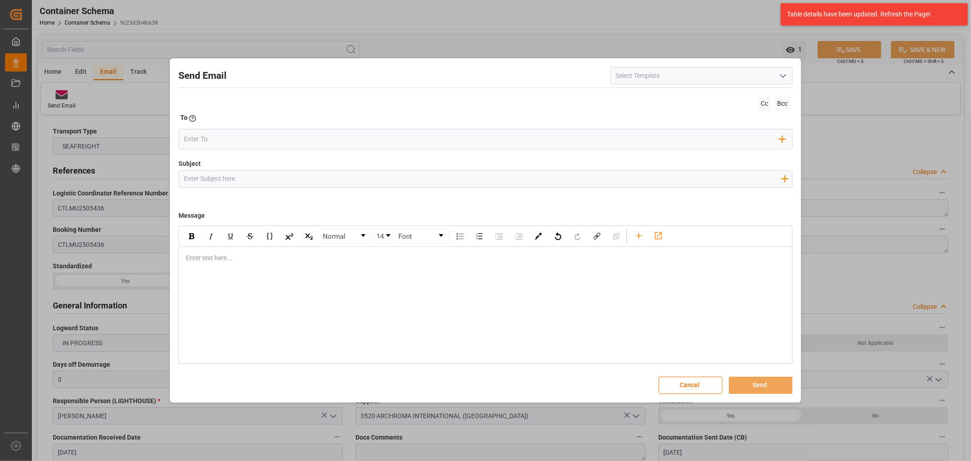
click at [297, 171] on input "Subject" at bounding box center [482, 179] width 607 height 16
paste input "PO 4504622452 30 //TE//VARIACION ETA/ARCHROMA MANAGEMENT GMBH// ARCHROMA [GEOGR…"
click at [614, 178] on input "PO 4504622452 30 //TE//VARIACION ETA/ARCHROMA MANAGEMENT GMBH// ARCHROMA [GEOGR…" at bounding box center [482, 179] width 607 height 16
drag, startPoint x: 622, startPoint y: 178, endPoint x: 602, endPoint y: 179, distance: 19.7
click at [602, 179] on input "PO 4504622452 30 //TE//VARIACION ETA/ARCHROMA MANAGEMENT GMBH// ARCHROMA [GEOGR…" at bounding box center [482, 179] width 607 height 16
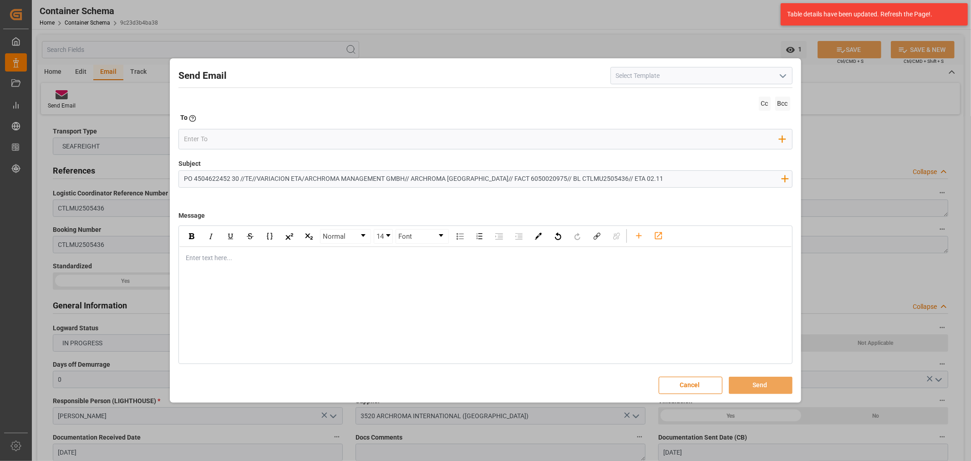
type input "PO 4504622452 30 //TE//VARIACION ETA/ARCHROMA MANAGEMENT GMBH// ARCHROMA [GEOGR…"
drag, startPoint x: 218, startPoint y: 249, endPoint x: 218, endPoint y: 257, distance: 7.7
click at [217, 250] on div "Enter text here..." at bounding box center [485, 258] width 612 height 22
click at [269, 258] on div "rdw-editor" at bounding box center [485, 258] width 599 height 10
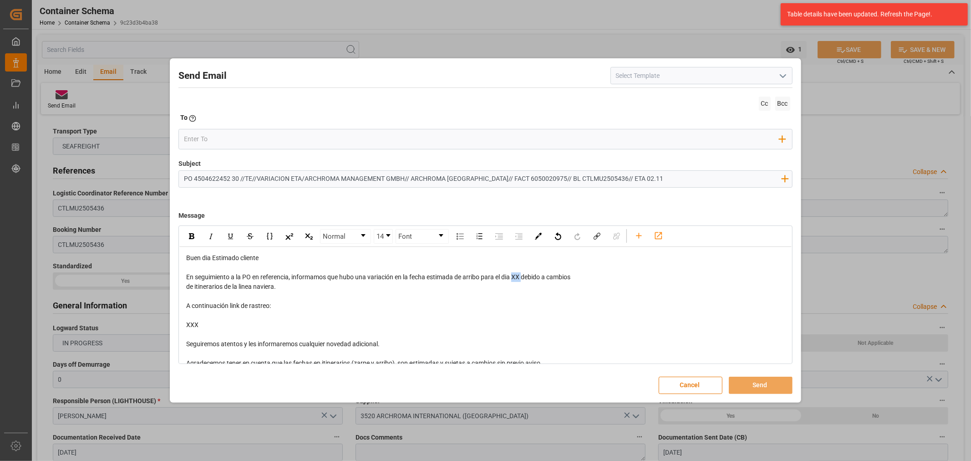
drag, startPoint x: 525, startPoint y: 279, endPoint x: 514, endPoint y: 277, distance: 11.2
click at [514, 277] on span "En seguimiento a la PO en referencia, informamos que hubo una variación en la f…" at bounding box center [378, 276] width 384 height 7
drag, startPoint x: 557, startPoint y: 277, endPoint x: 558, endPoint y: 283, distance: 6.0
click at [558, 283] on div "Buen dia Estimado cliente En seguimiento a la PO en referencia, informamos que …" at bounding box center [485, 344] width 599 height 182
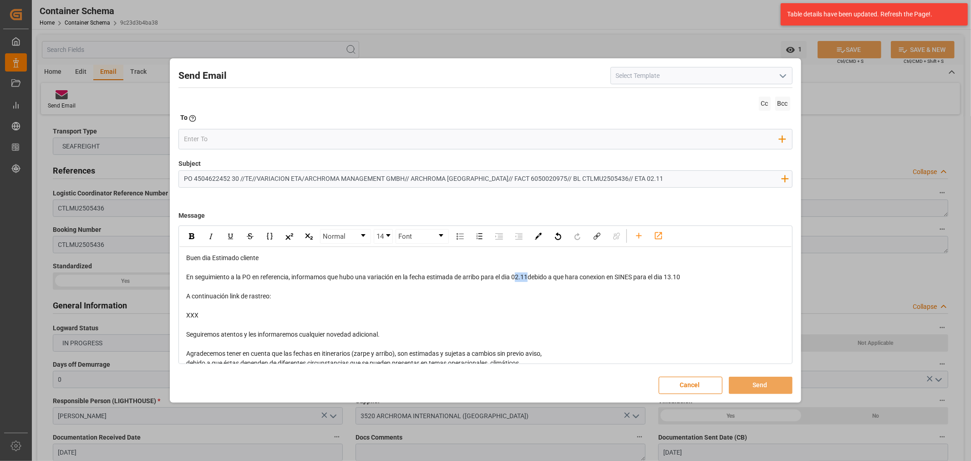
drag, startPoint x: 529, startPoint y: 279, endPoint x: 516, endPoint y: 279, distance: 13.2
click at [516, 279] on span "En seguimiento a la PO en referencia, informamos que hubo una variación en la f…" at bounding box center [433, 276] width 494 height 7
drag, startPoint x: 512, startPoint y: 279, endPoint x: 530, endPoint y: 279, distance: 18.2
click at [530, 279] on span "En seguimiento a la PO en referencia, informamos que hubo una variación en la f…" at bounding box center [433, 276] width 494 height 7
click at [190, 235] on img "rdw-inline-control" at bounding box center [191, 236] width 5 height 6
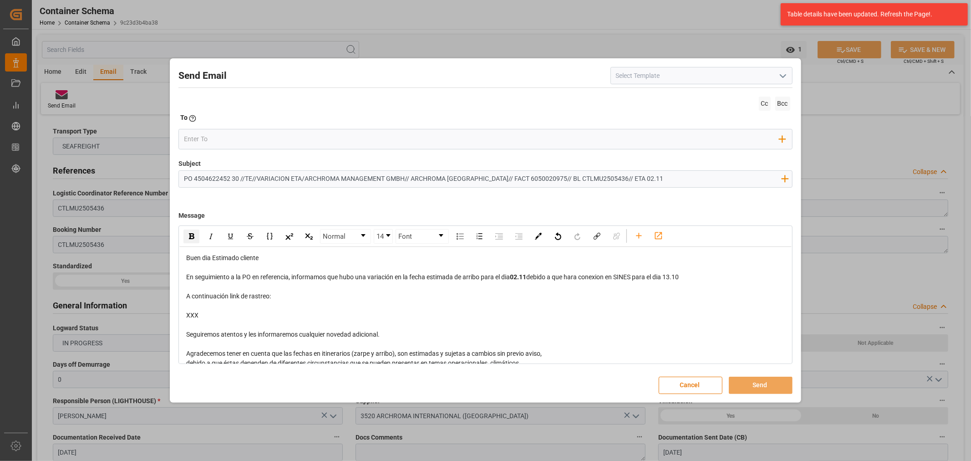
click at [462, 289] on div "rdw-editor" at bounding box center [485, 287] width 599 height 10
click at [531, 279] on span "debido a que hara conexion en SINES para el dia 13.10" at bounding box center [602, 276] width 152 height 7
drag, startPoint x: 210, startPoint y: 322, endPoint x: 176, endPoint y: 293, distance: 45.5
click at [176, 293] on div "Send Email Cc Bcc To Enter the TO Email address Add Field to To Subject PO 4504…" at bounding box center [485, 230] width 626 height 339
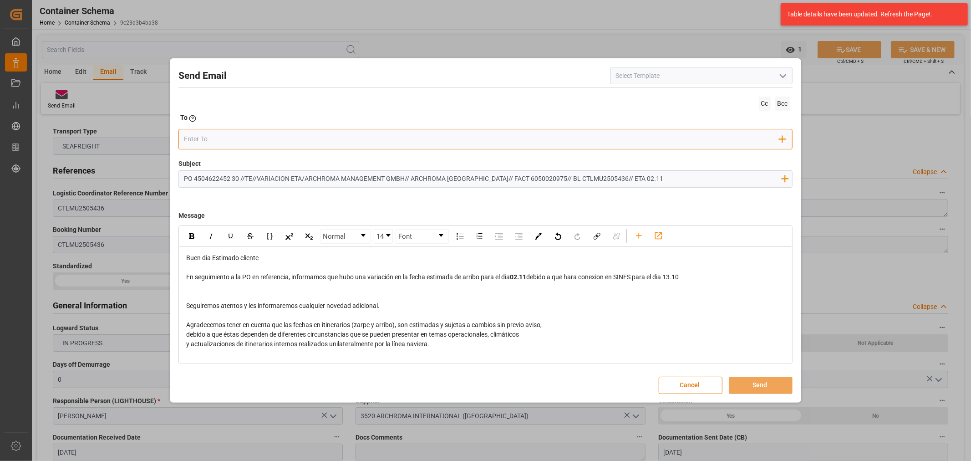
click at [249, 135] on input "email" at bounding box center [481, 139] width 595 height 14
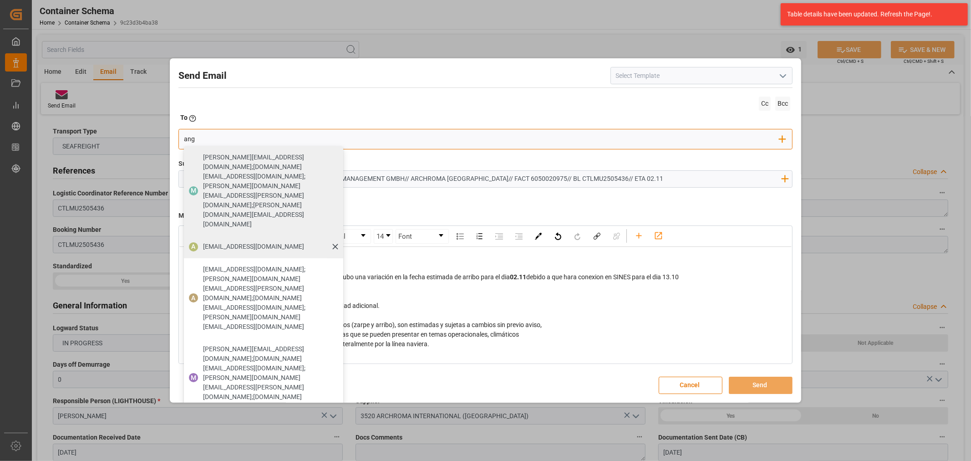
type input "ang"
click at [224, 242] on span "[EMAIL_ADDRESS][DOMAIN_NAME]" at bounding box center [253, 247] width 101 height 10
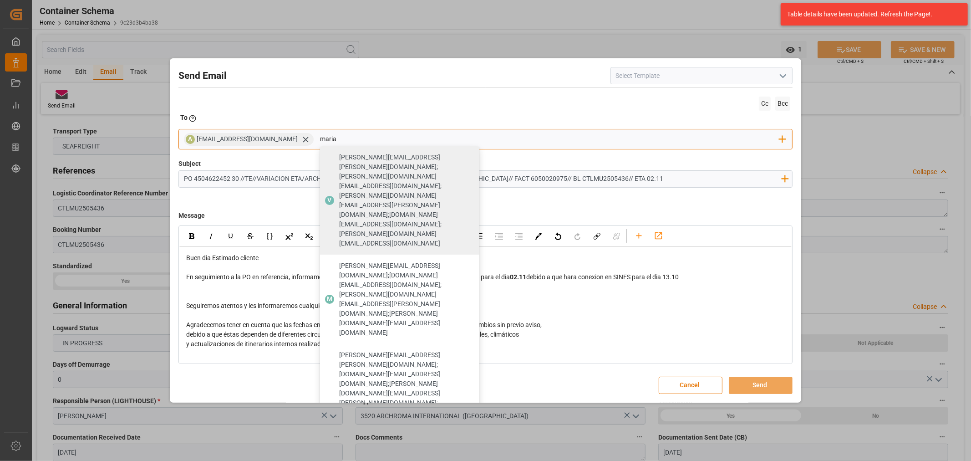
type input "maria"
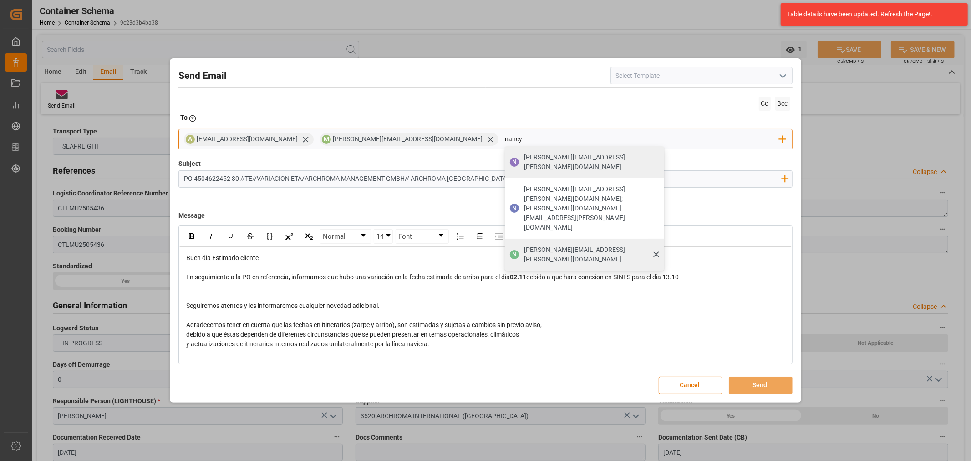
type input "nancy"
click at [521, 242] on div "[PERSON_NAME][EMAIL_ADDRESS][PERSON_NAME][DOMAIN_NAME]" at bounding box center [591, 254] width 140 height 25
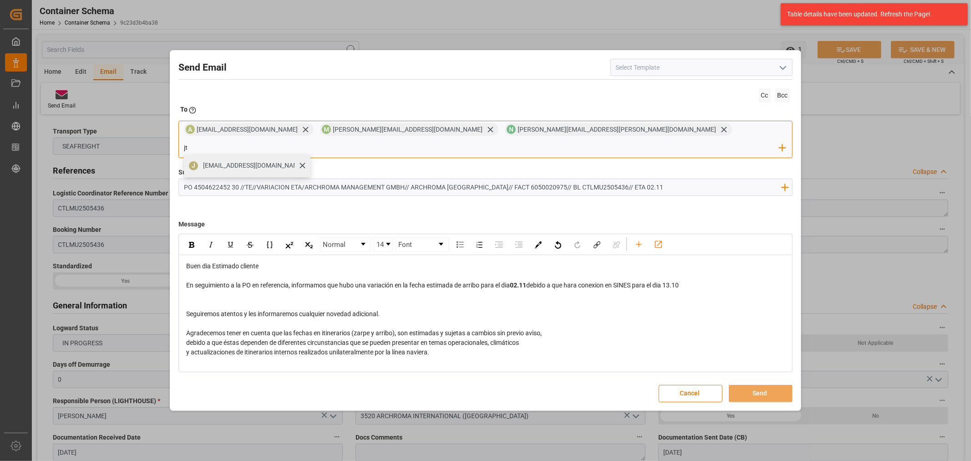
type input "jt"
click at [310, 154] on div "J [EMAIL_ADDRESS][DOMAIN_NAME]" at bounding box center [247, 165] width 127 height 23
click at [756, 385] on button "Send" at bounding box center [761, 393] width 64 height 17
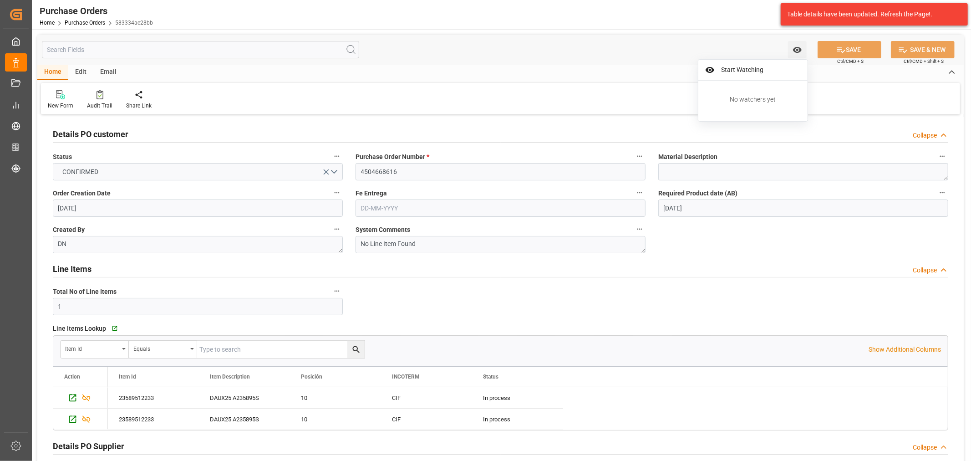
scroll to position [101, 0]
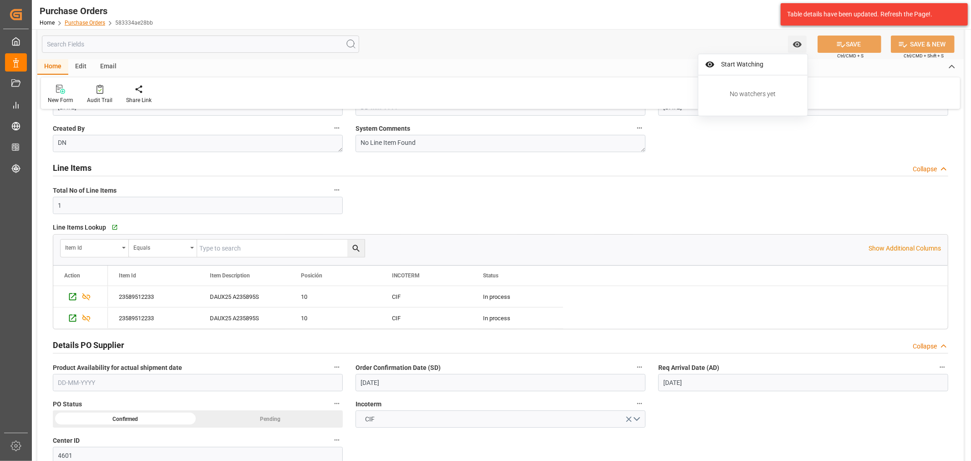
click at [88, 24] on link "Purchase Orders" at bounding box center [85, 23] width 41 height 6
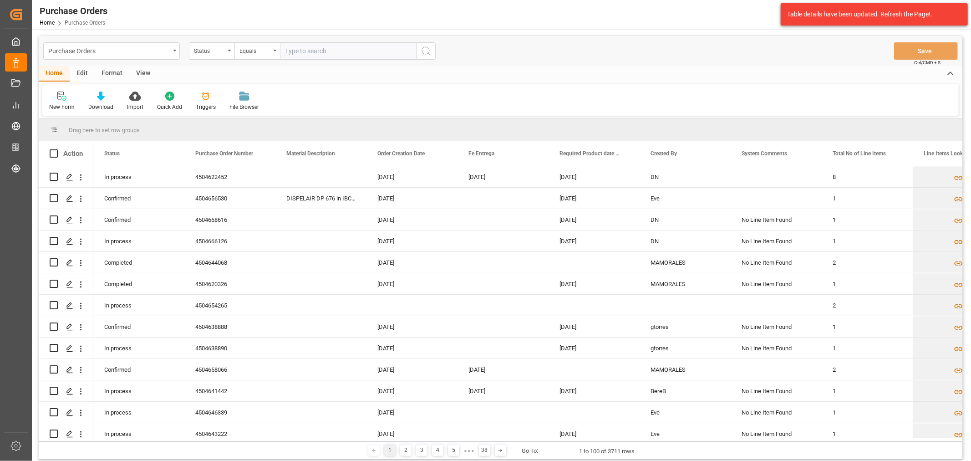
click at [219, 57] on div "Status" at bounding box center [212, 50] width 46 height 17
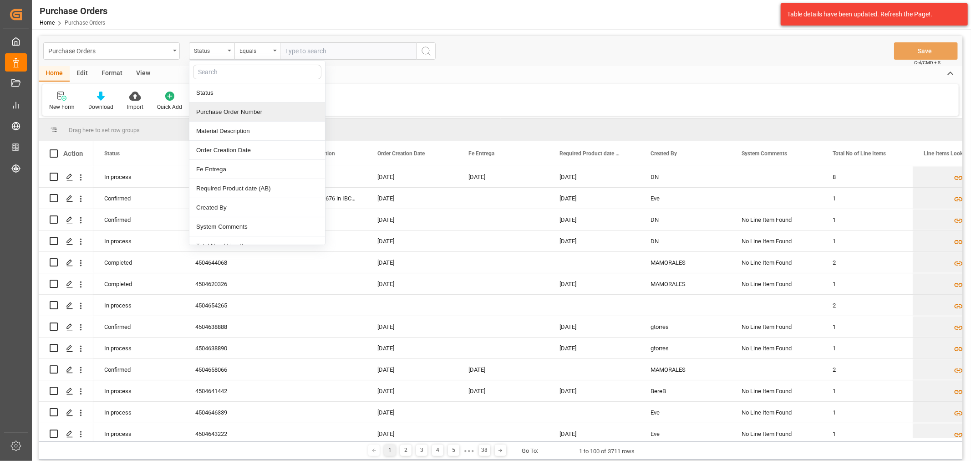
click at [246, 117] on div "Purchase Order Number" at bounding box center [257, 111] width 136 height 19
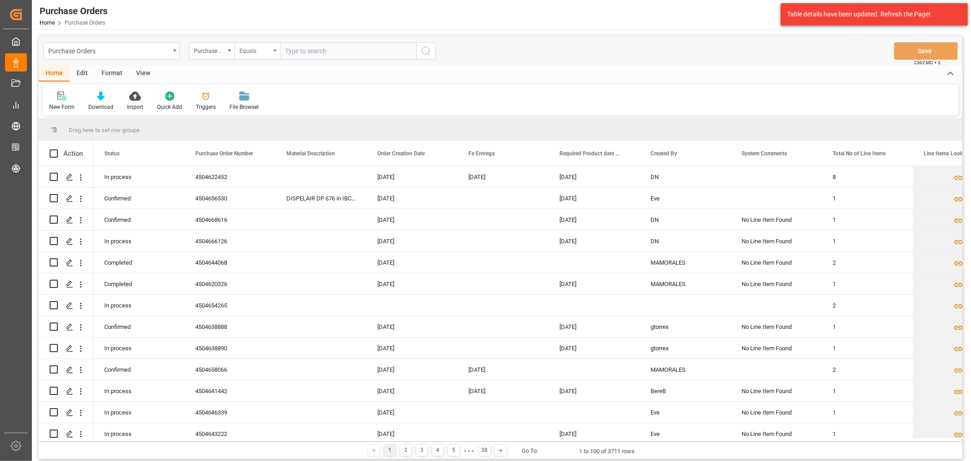
click at [253, 51] on div "Equals" at bounding box center [254, 50] width 31 height 10
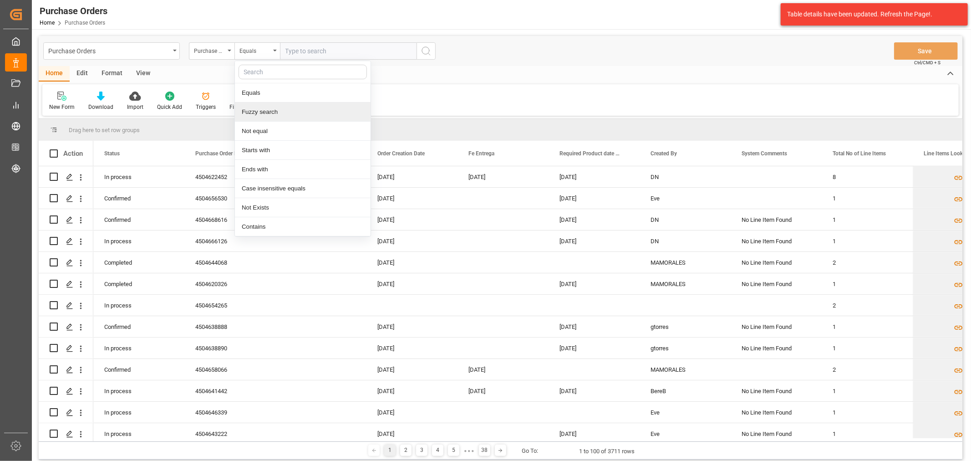
click at [288, 114] on div "Fuzzy search" at bounding box center [303, 111] width 136 height 19
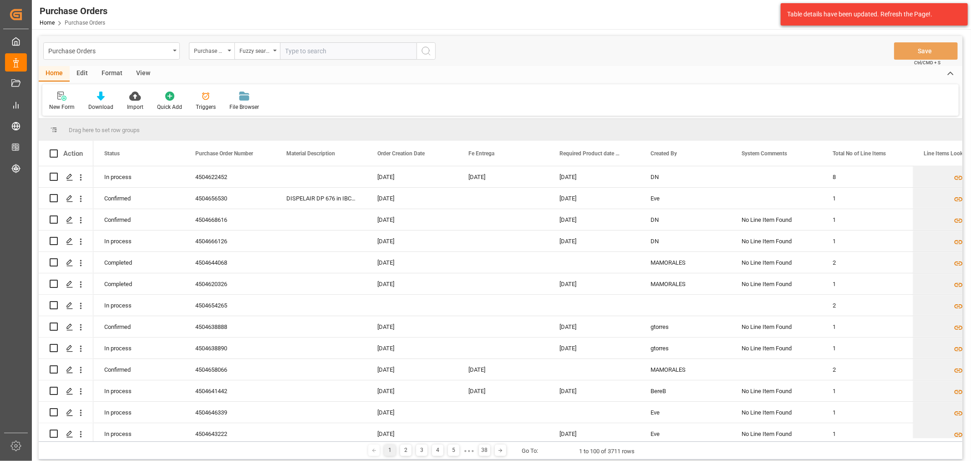
click at [315, 50] on input "text" at bounding box center [348, 50] width 137 height 17
paste input "4504668664"
type input "4504668664"
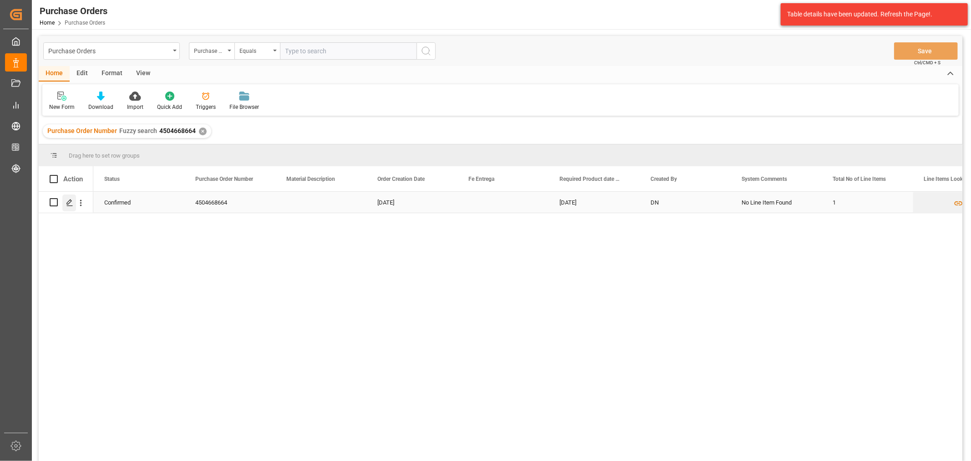
click at [66, 200] on icon "Press SPACE to select this row." at bounding box center [69, 202] width 7 height 7
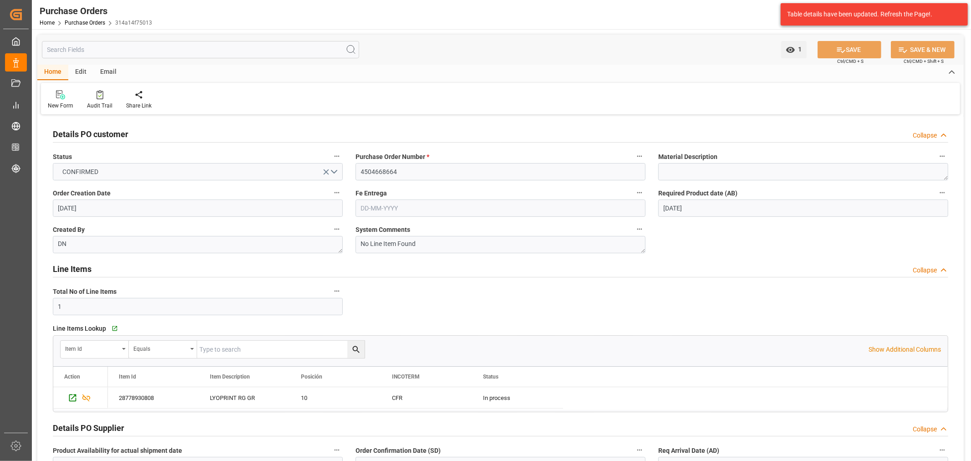
click at [104, 69] on div "Email" at bounding box center [108, 72] width 30 height 15
click at [68, 99] on div "Send Email" at bounding box center [61, 100] width 41 height 20
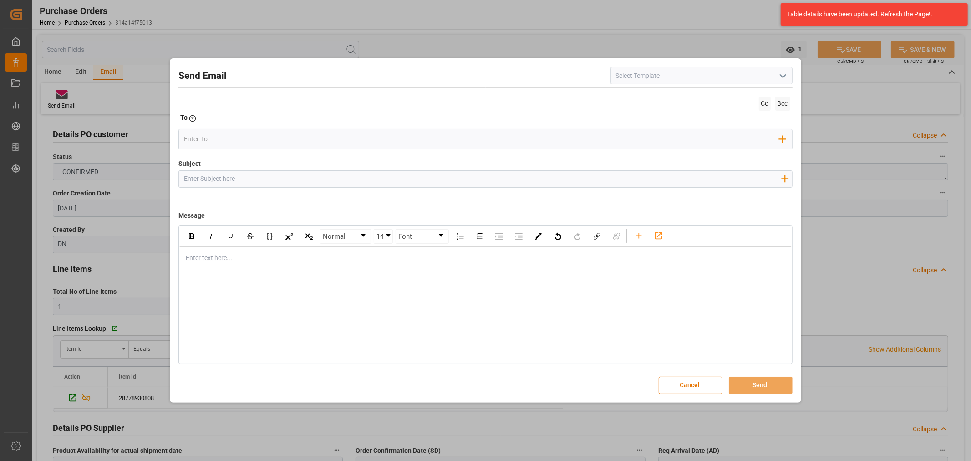
click at [270, 176] on input "Subject" at bounding box center [482, 179] width 607 height 16
paste input "PO 4504668664 //TE//DOCUMENTOS//ARCHROMA PANAMA//ARCHROMA PERU// PTE ETA"
drag, startPoint x: 289, startPoint y: 178, endPoint x: 249, endPoint y: 179, distance: 41.0
click at [249, 179] on input "PO 4504668664 //TE//DOCUMENTOS//ARCHROMA PANAMA//ARCHROMA PERU// PTE ETA" at bounding box center [482, 179] width 607 height 16
drag, startPoint x: 471, startPoint y: 181, endPoint x: 432, endPoint y: 181, distance: 39.6
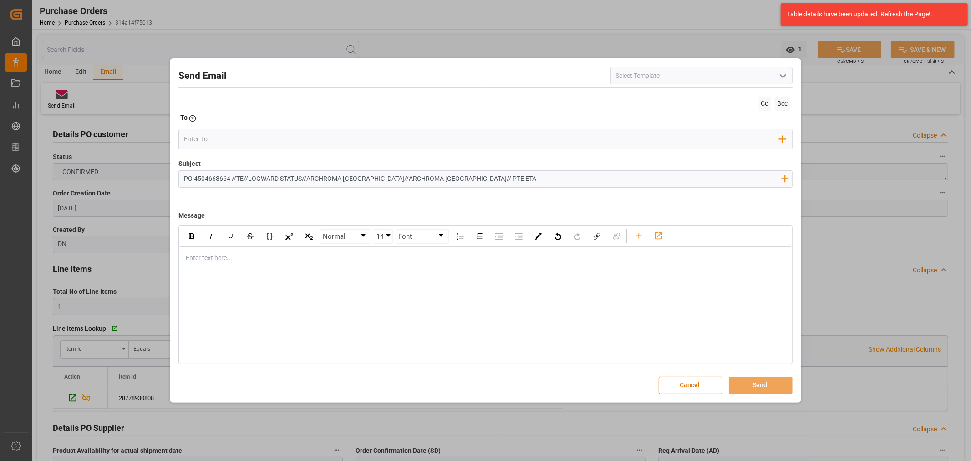
click at [432, 181] on input "PO 4504668664 //TE//LOGWARD STATUS//ARCHROMA PANAMA//ARCHROMA PERU// PTE ETA" at bounding box center [482, 179] width 607 height 16
type input "PO 4504668664 //TE//LOGWARD STATUS//ARCHROMA PANAMA//ARCHROMA PERU// ETA 26.10"
click at [244, 265] on div "Enter text here..." at bounding box center [485, 258] width 612 height 22
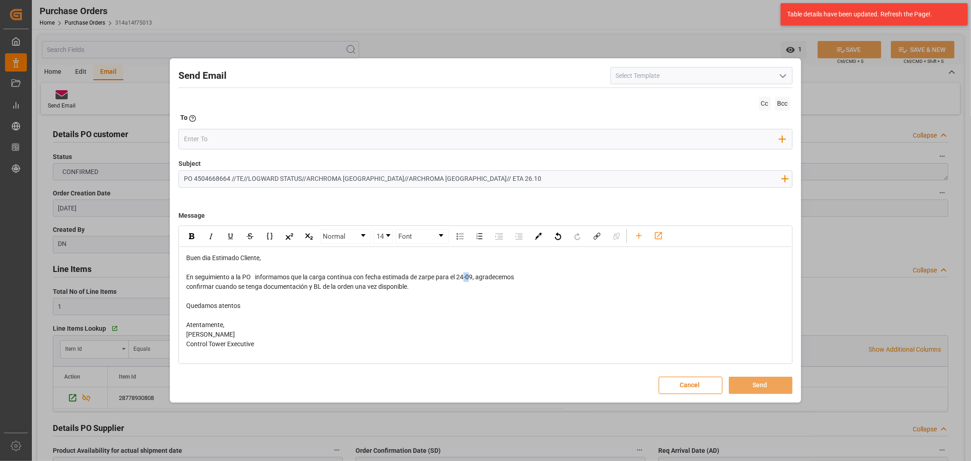
drag, startPoint x: 473, startPoint y: 276, endPoint x: 465, endPoint y: 276, distance: 8.6
click at [465, 276] on span "En seguimiento a la PO informamos que la carga continua con fecha estimada de z…" at bounding box center [350, 276] width 328 height 7
drag, startPoint x: 474, startPoint y: 276, endPoint x: 461, endPoint y: 276, distance: 13.2
click at [461, 276] on span "En seguimiento a la PO informamos que la carga continua con fecha estimada de z…" at bounding box center [350, 276] width 328 height 7
drag, startPoint x: 414, startPoint y: 285, endPoint x: 521, endPoint y: 277, distance: 106.8
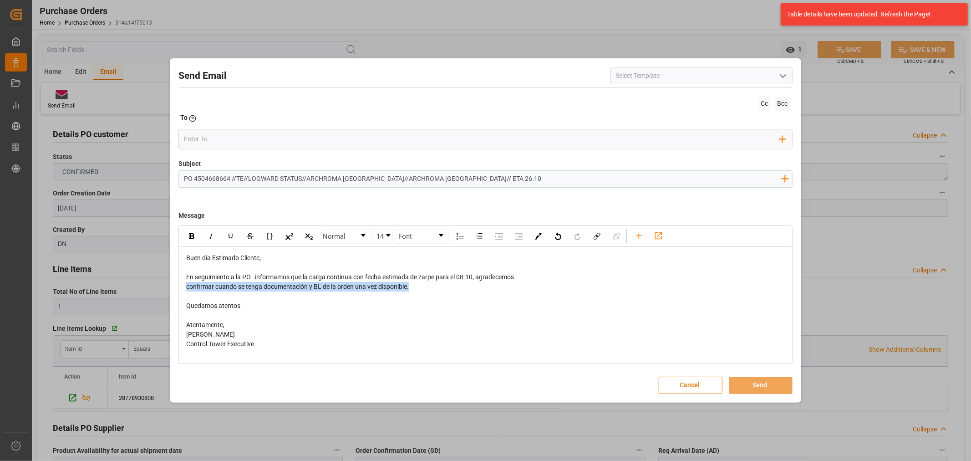
click at [521, 277] on div "Buen dia Estimado Cliente, En seguimiento a la PO informamos que la carga conti…" at bounding box center [485, 301] width 599 height 96
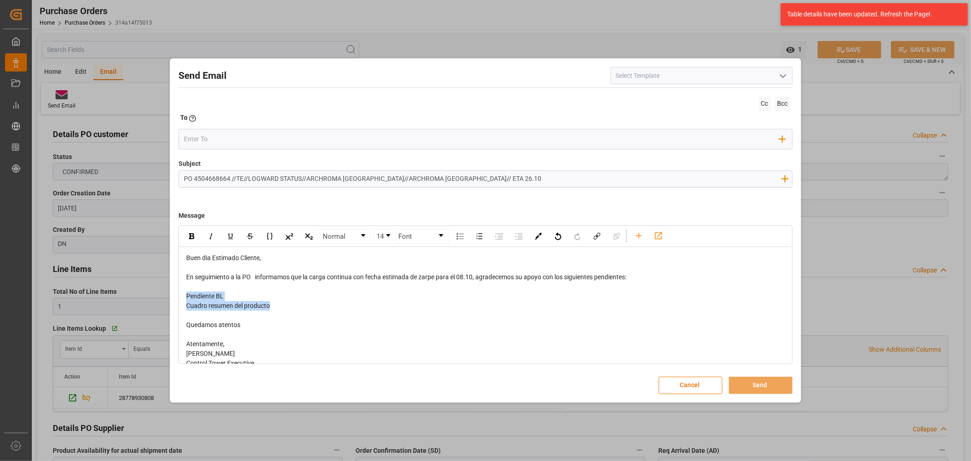
drag, startPoint x: 281, startPoint y: 305, endPoint x: 177, endPoint y: 294, distance: 104.9
click at [177, 294] on div "Send Email Cc Bcc To Enter the TO Email address Add Field to To Subject PO 4504…" at bounding box center [485, 230] width 626 height 339
click at [193, 235] on img "rdw-inline-control" at bounding box center [191, 236] width 5 height 6
click at [216, 137] on input "email" at bounding box center [481, 139] width 595 height 14
click at [261, 126] on div "Cc Bcc To Enter the TO Email address Add Field to To" at bounding box center [485, 126] width 614 height 65
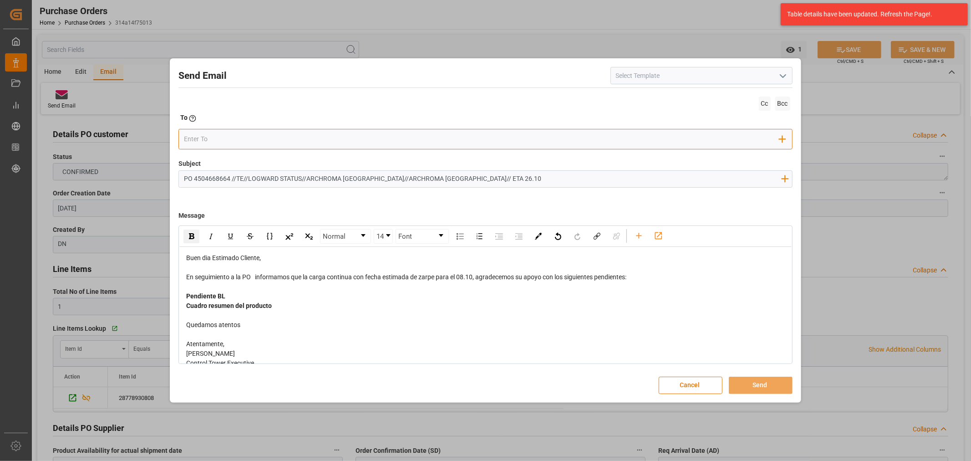
click at [254, 140] on input "email" at bounding box center [481, 139] width 595 height 14
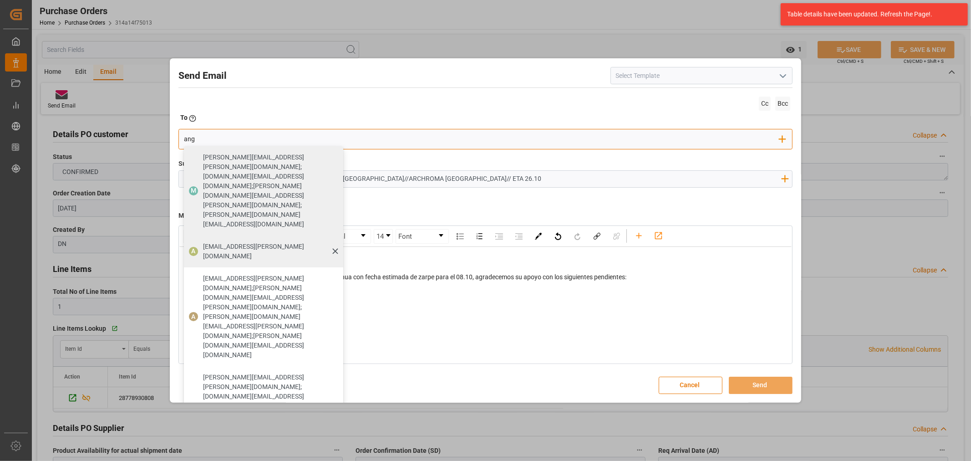
type input "ang"
click at [213, 242] on span "[EMAIL_ADDRESS][DOMAIN_NAME]" at bounding box center [270, 251] width 134 height 19
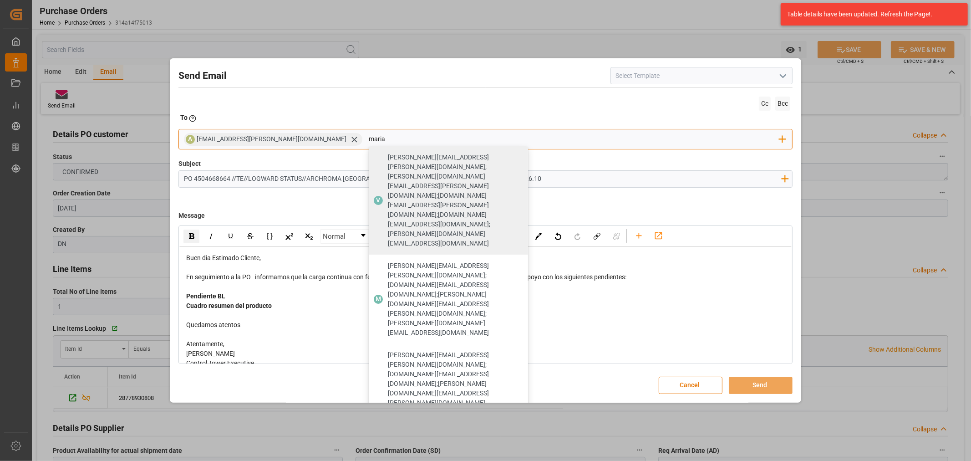
type input "maria"
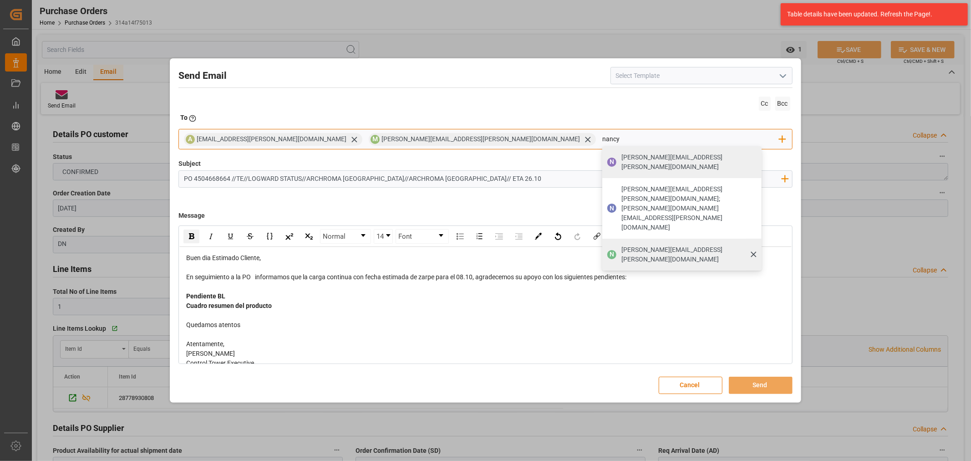
type input "nancy"
click at [621, 245] on span "[PERSON_NAME][EMAIL_ADDRESS][PERSON_NAME][DOMAIN_NAME]" at bounding box center [688, 254] width 134 height 19
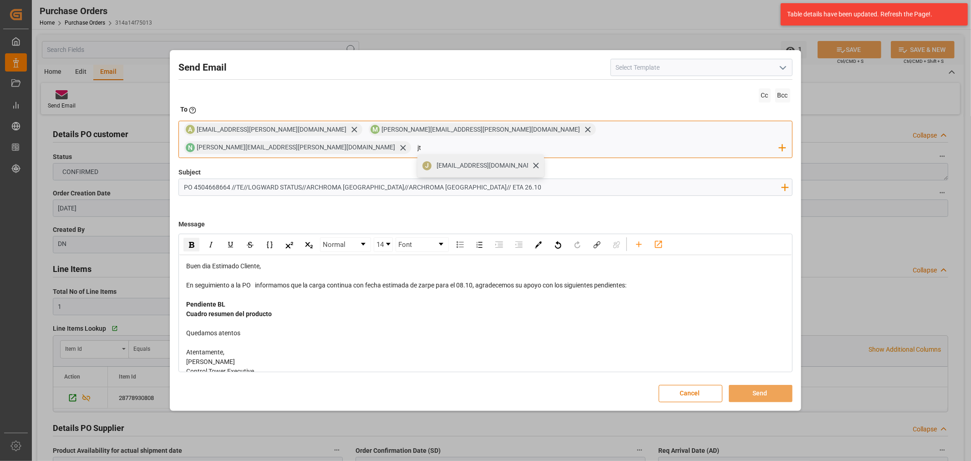
type input "jt"
click at [538, 161] on span "[EMAIL_ADDRESS][DOMAIN_NAME]" at bounding box center [487, 166] width 101 height 10
click at [767, 385] on button "Send" at bounding box center [761, 393] width 64 height 17
